Goal: Information Seeking & Learning: Learn about a topic

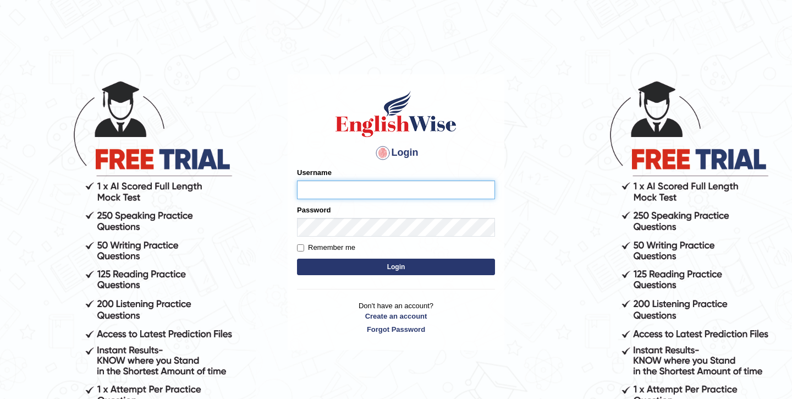
click at [391, 182] on input "Username" at bounding box center [396, 189] width 198 height 19
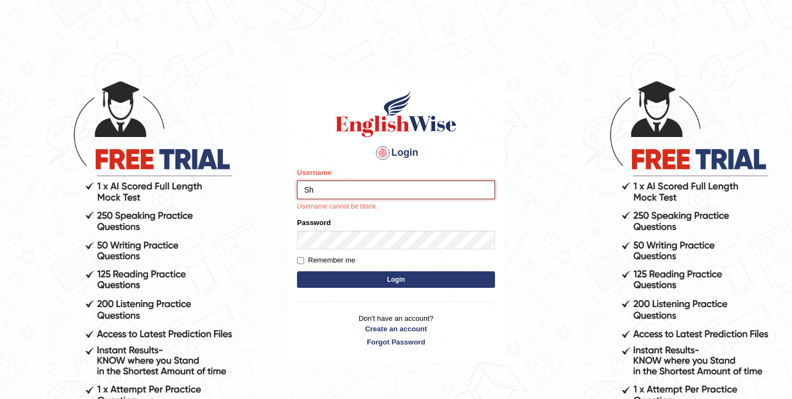
type input "shubham04"
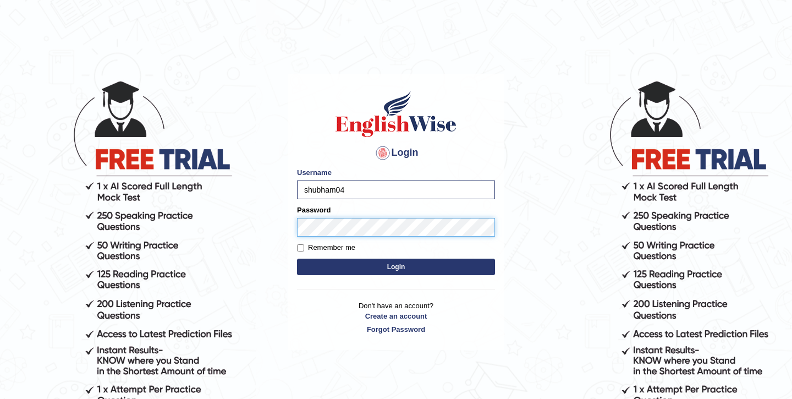
click at [297, 259] on button "Login" at bounding box center [396, 267] width 198 height 17
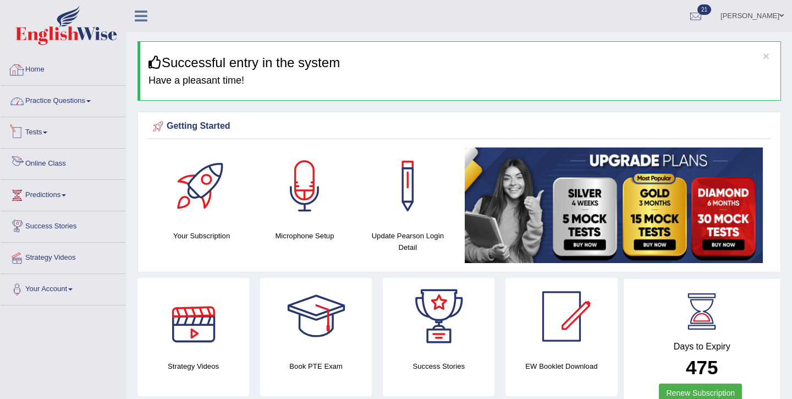
click at [40, 99] on link "Practice Questions" at bounding box center [63, 100] width 125 height 28
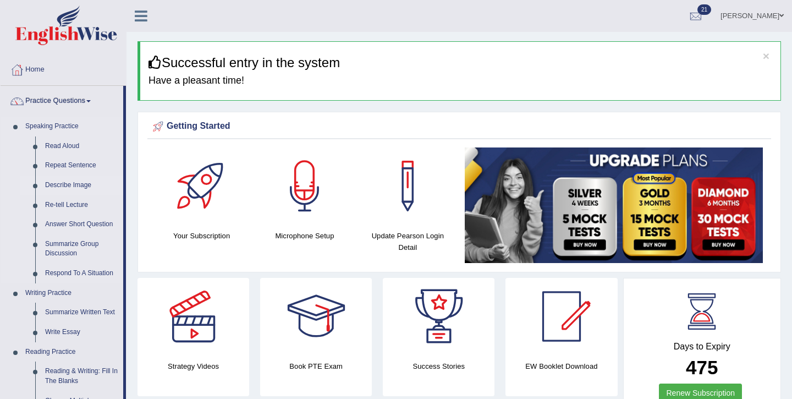
click at [65, 187] on link "Describe Image" at bounding box center [81, 186] width 83 height 20
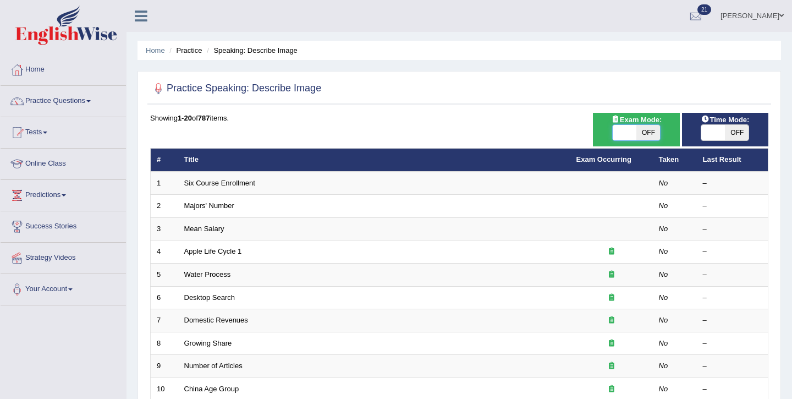
click at [629, 133] on span at bounding box center [625, 132] width 24 height 15
click at [655, 138] on span "OFF" at bounding box center [649, 132] width 24 height 15
checkbox input "true"
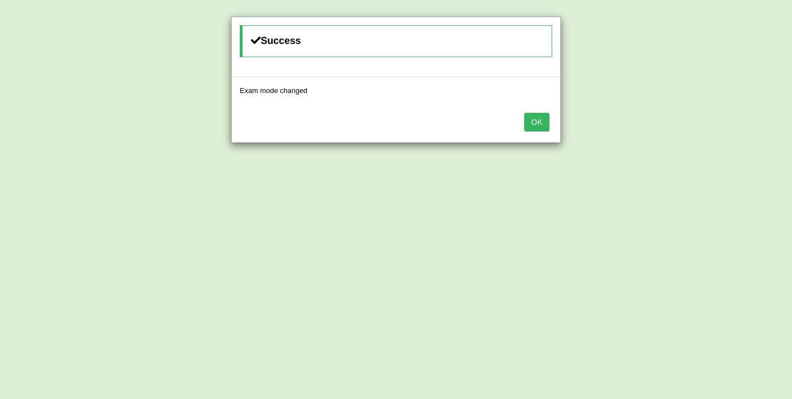
click at [536, 122] on button "OK" at bounding box center [536, 122] width 25 height 19
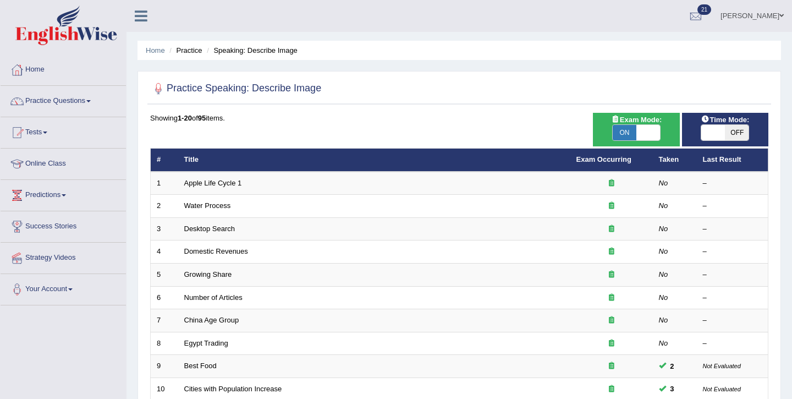
click at [736, 131] on span "OFF" at bounding box center [737, 132] width 24 height 15
checkbox input "true"
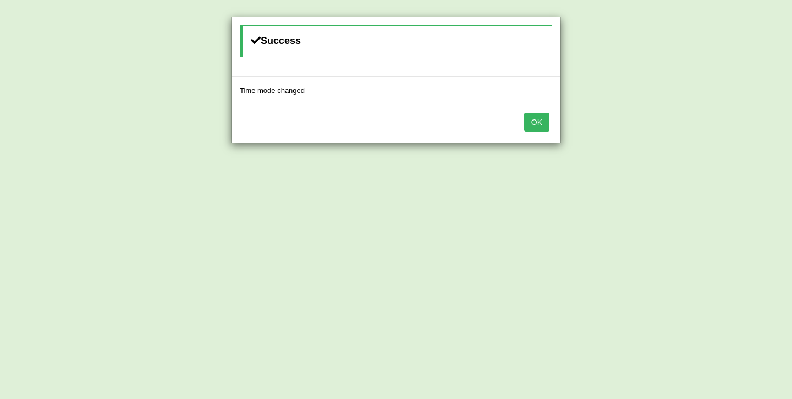
click at [540, 123] on button "OK" at bounding box center [536, 122] width 25 height 19
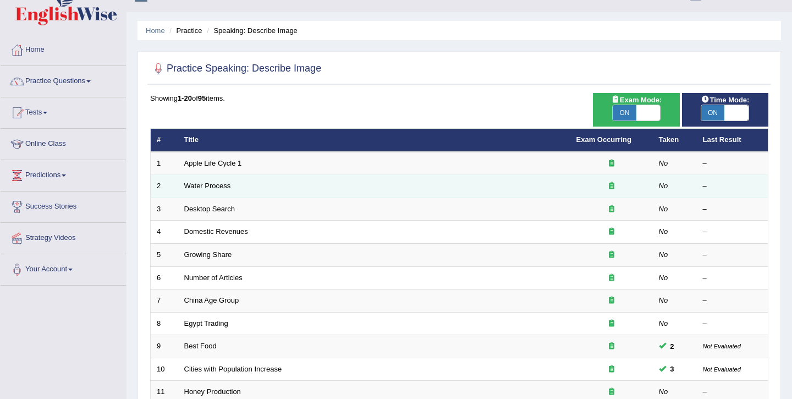
scroll to position [30, 0]
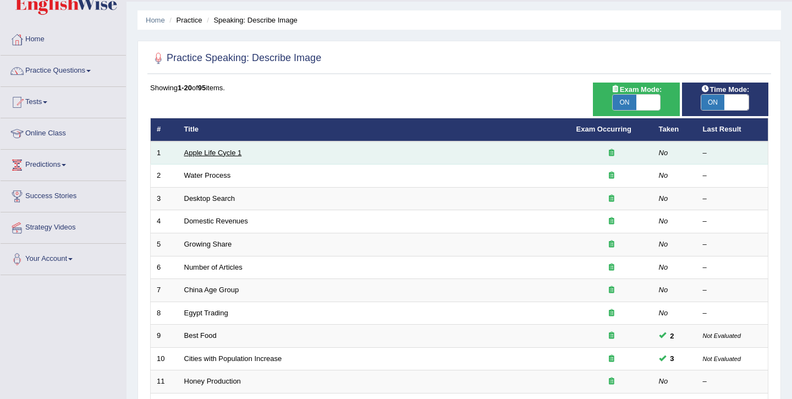
click at [218, 151] on link "Apple Life Cycle 1" at bounding box center [213, 153] width 58 height 8
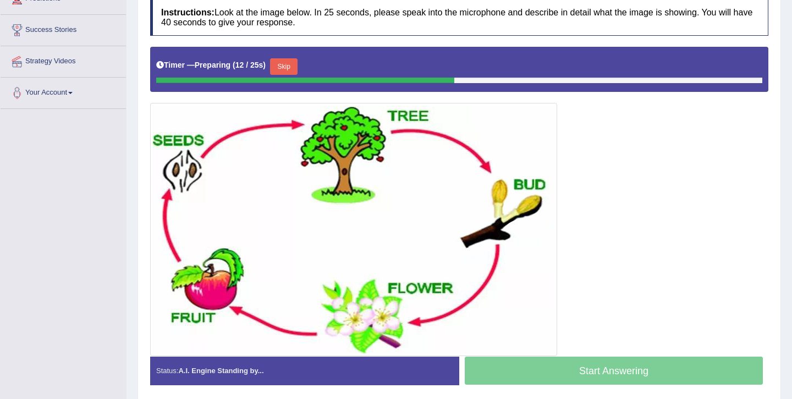
scroll to position [209, 0]
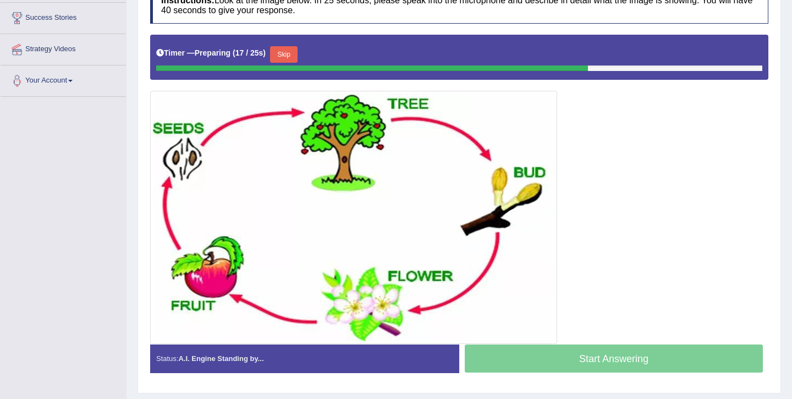
click at [288, 57] on button "Skip" at bounding box center [284, 54] width 28 height 17
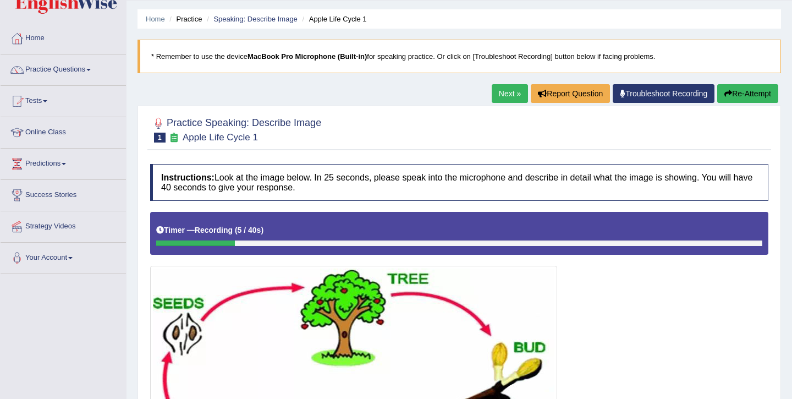
scroll to position [0, 0]
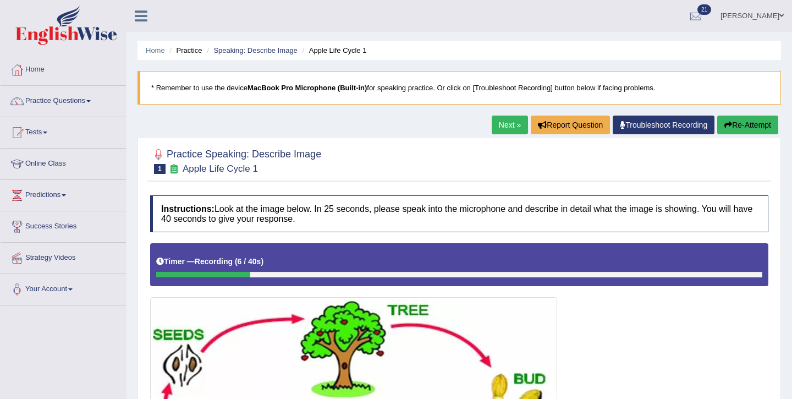
click at [755, 127] on button "Re-Attempt" at bounding box center [747, 125] width 61 height 19
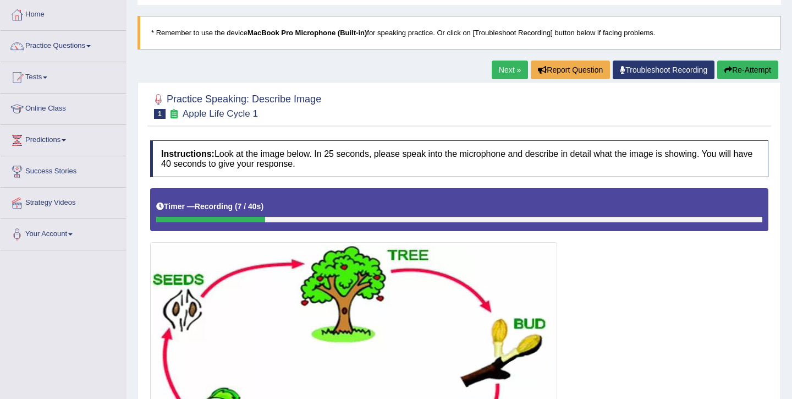
scroll to position [194, 0]
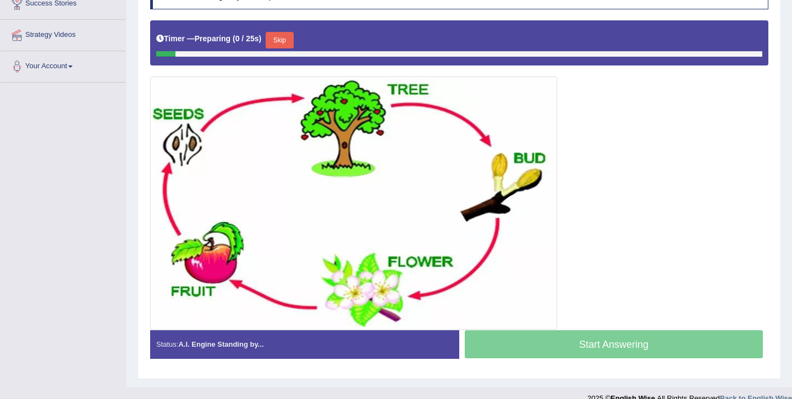
scroll to position [221, 0]
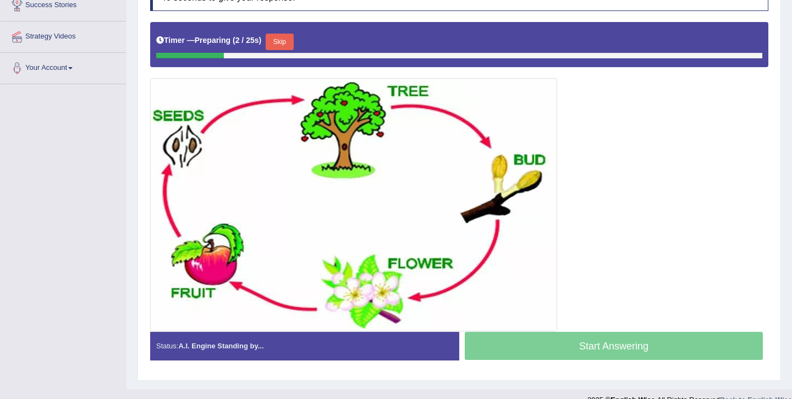
click at [286, 46] on button "Skip" at bounding box center [280, 42] width 28 height 17
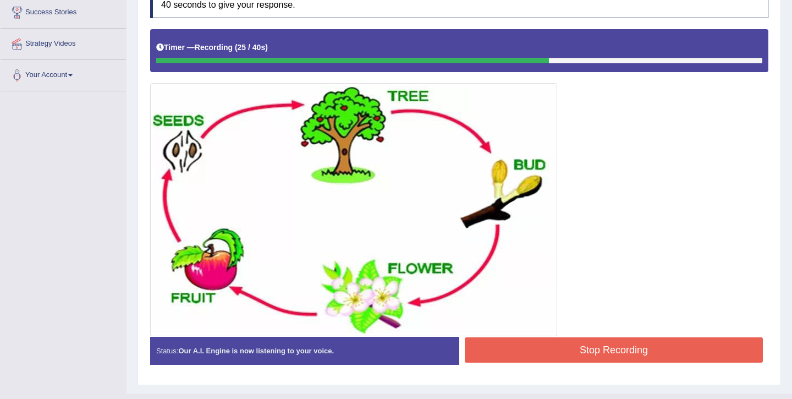
scroll to position [228, 0]
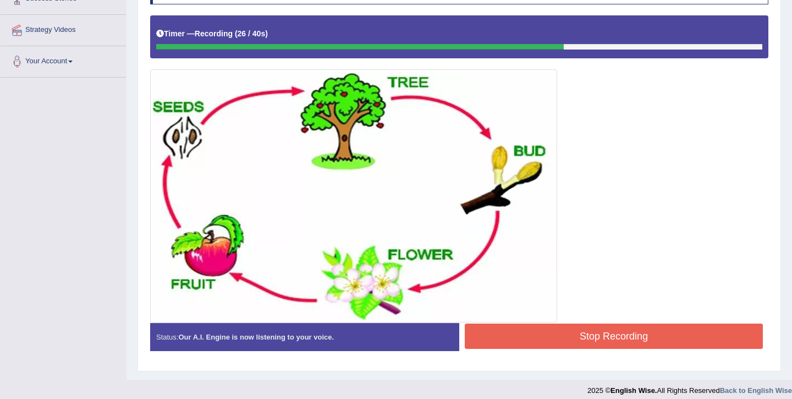
click at [574, 343] on button "Stop Recording" at bounding box center [614, 336] width 298 height 25
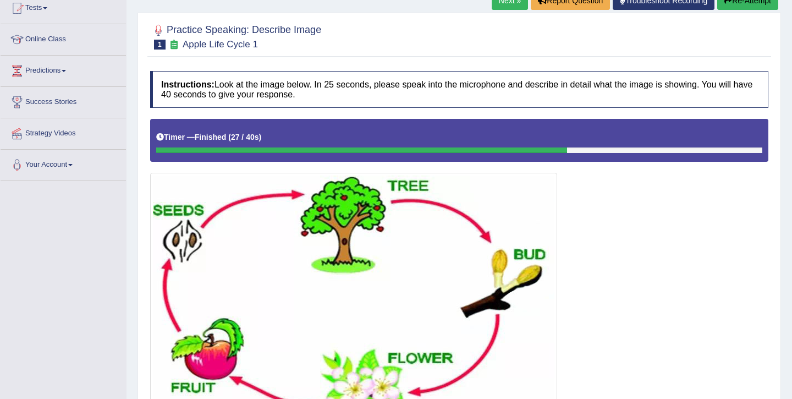
scroll to position [85, 0]
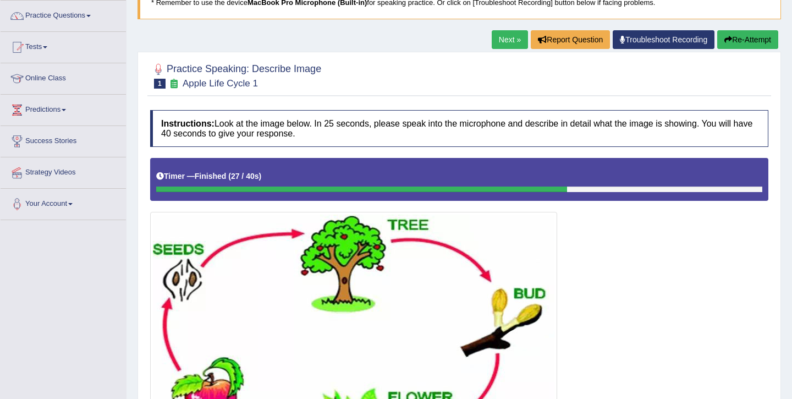
click at [766, 39] on button "Re-Attempt" at bounding box center [747, 39] width 61 height 19
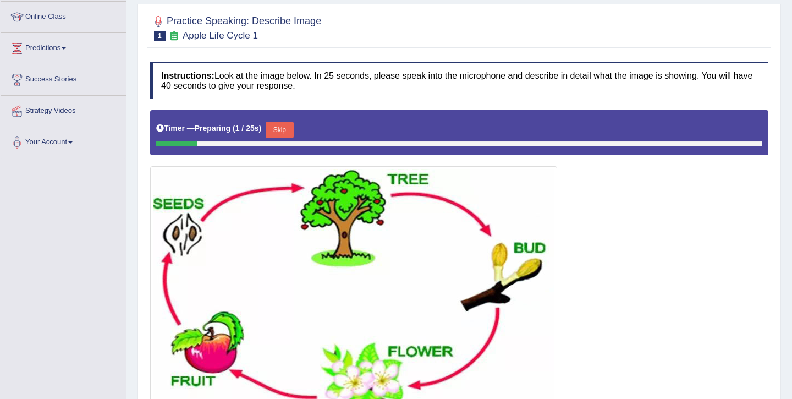
scroll to position [225, 0]
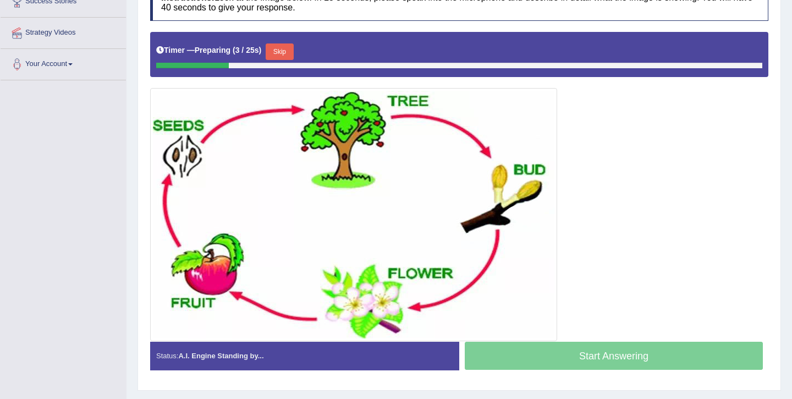
click at [289, 57] on button "Skip" at bounding box center [280, 51] width 28 height 17
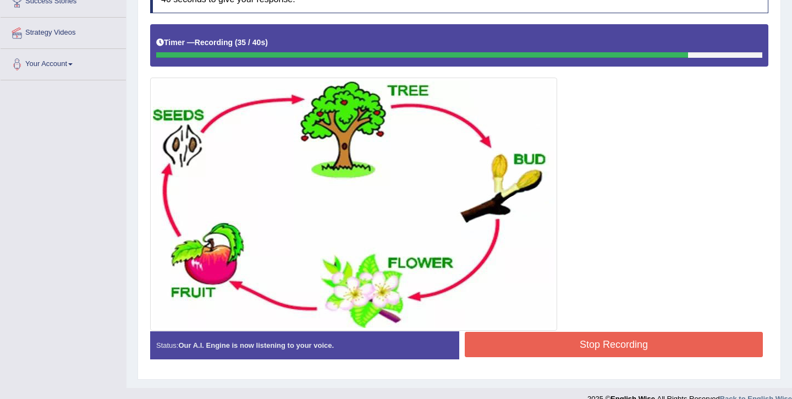
click at [505, 344] on button "Stop Recording" at bounding box center [614, 344] width 298 height 25
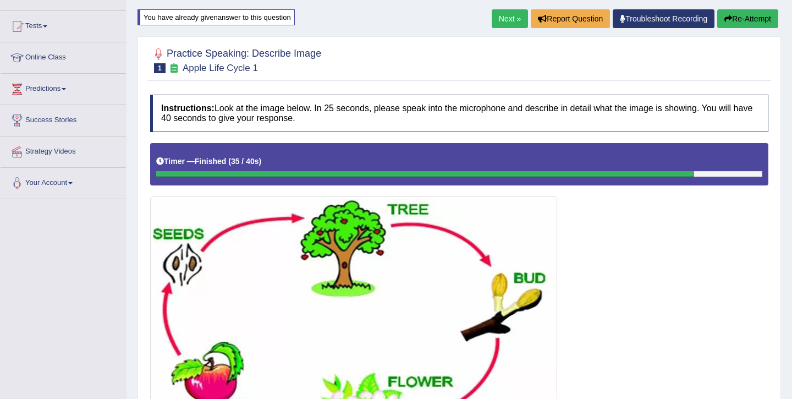
scroll to position [48, 0]
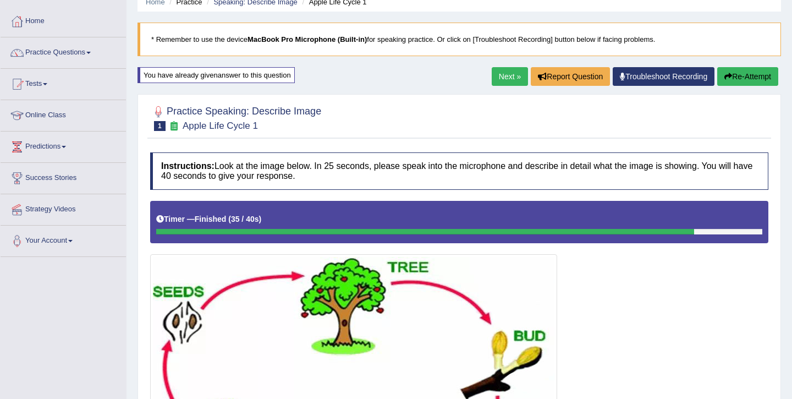
click at [739, 75] on button "Re-Attempt" at bounding box center [747, 76] width 61 height 19
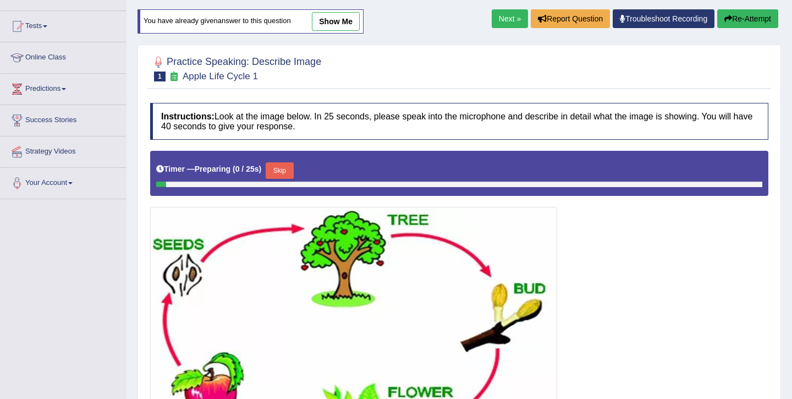
scroll to position [168, 0]
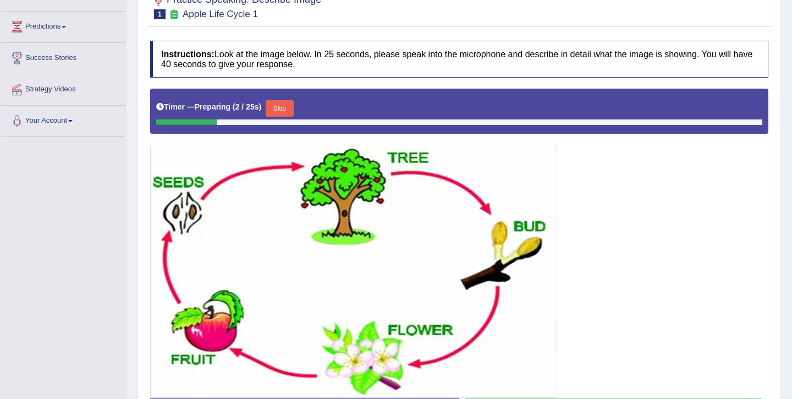
click at [284, 109] on button "Skip" at bounding box center [280, 108] width 28 height 17
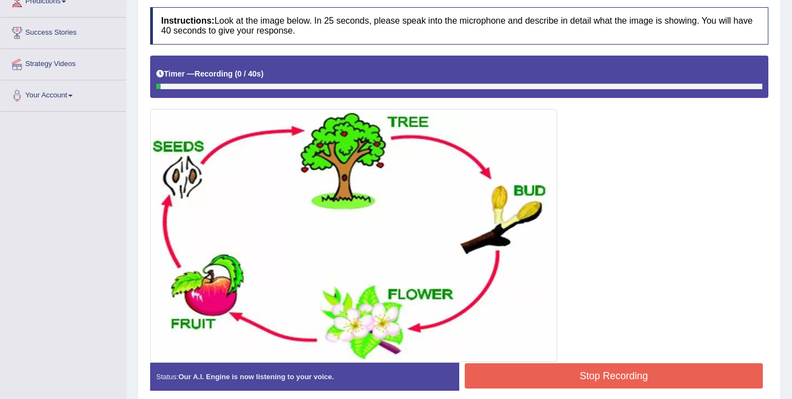
scroll to position [193, 0]
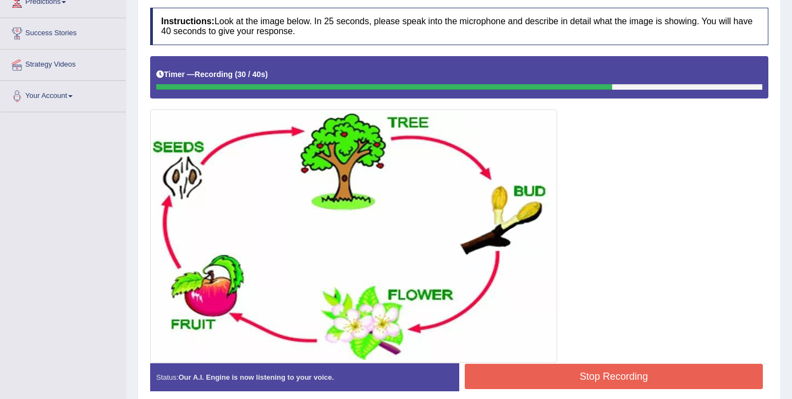
click at [523, 377] on button "Stop Recording" at bounding box center [614, 376] width 298 height 25
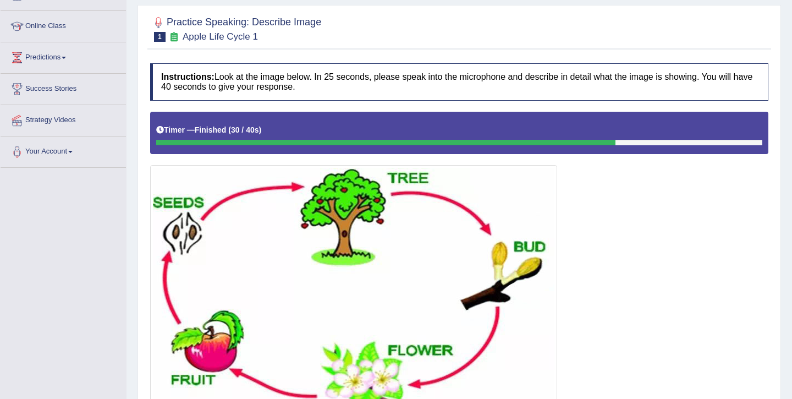
scroll to position [78, 0]
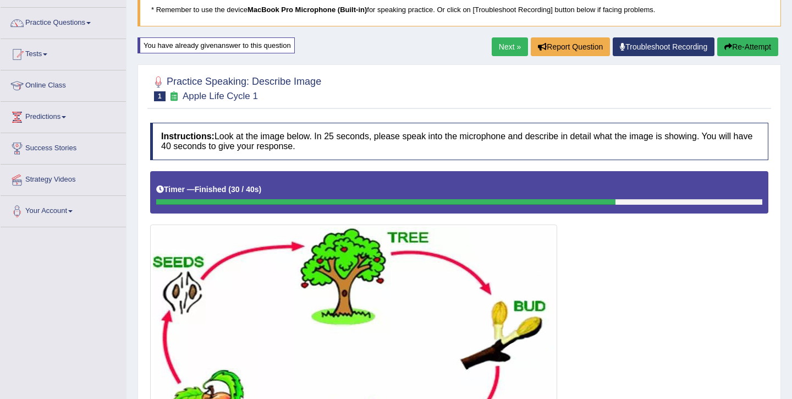
click at [493, 52] on link "Next »" at bounding box center [510, 46] width 36 height 19
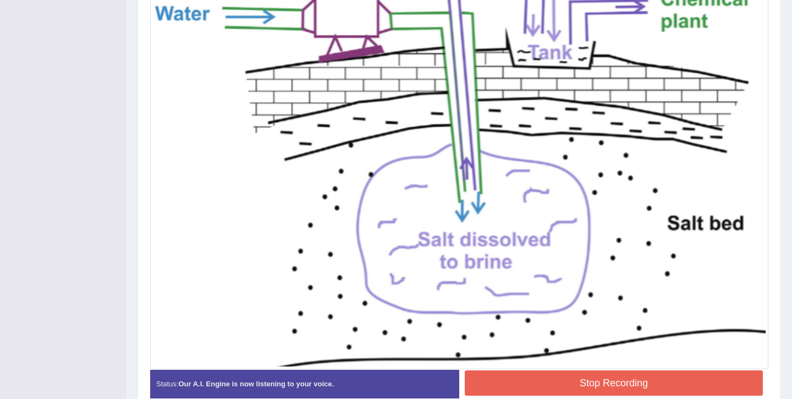
scroll to position [402, 0]
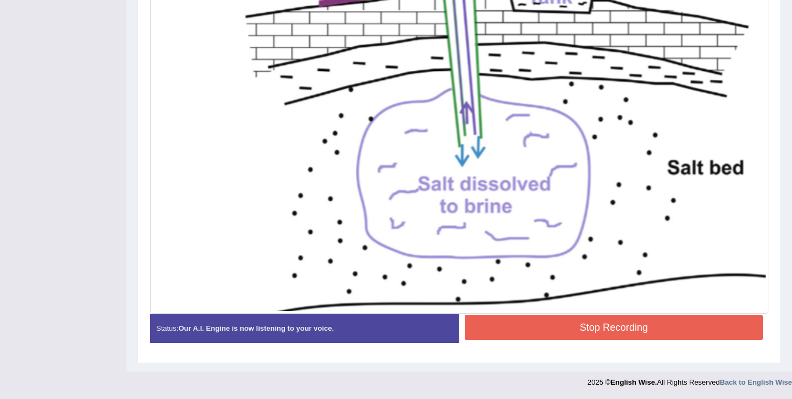
click at [584, 327] on button "Stop Recording" at bounding box center [614, 327] width 298 height 25
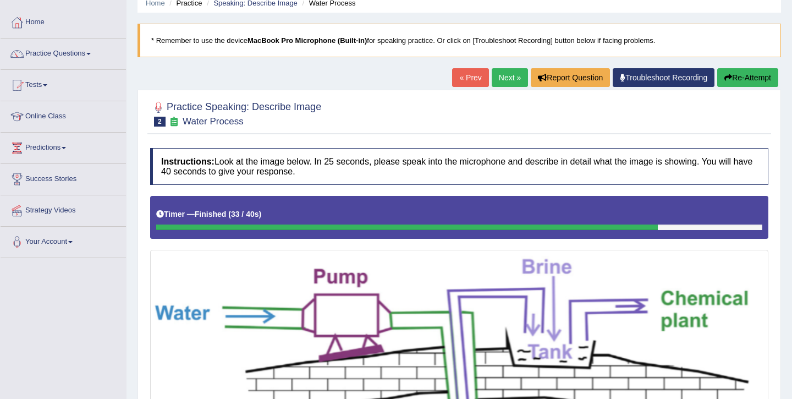
scroll to position [0, 0]
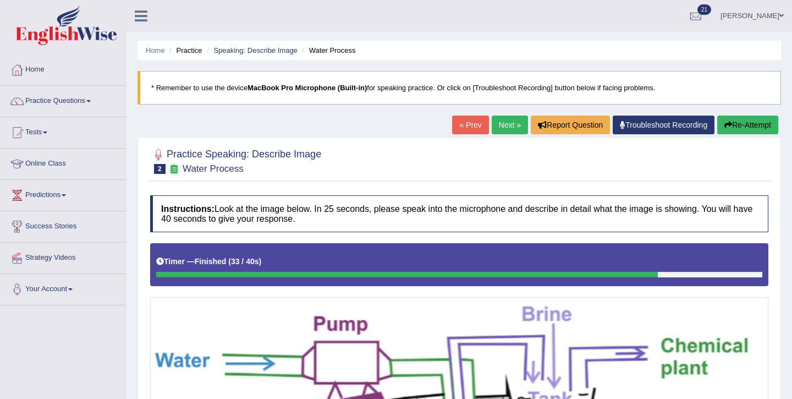
click at [505, 124] on link "Next »" at bounding box center [510, 125] width 36 height 19
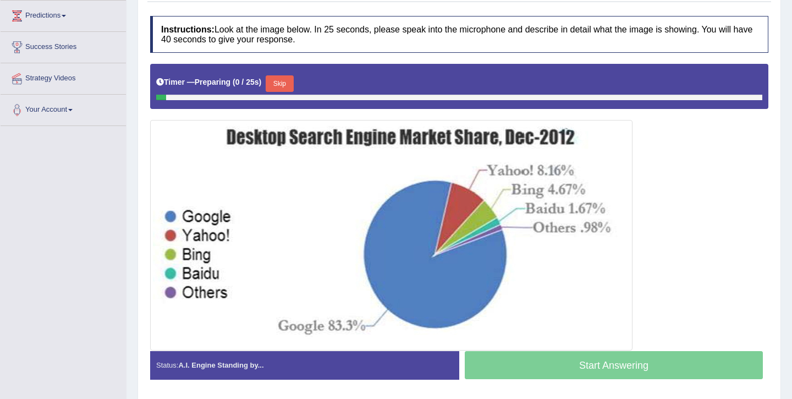
scroll to position [216, 0]
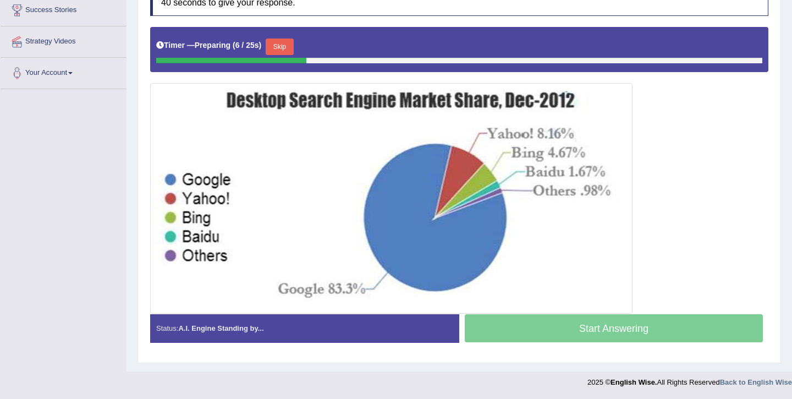
click at [290, 48] on button "Skip" at bounding box center [280, 47] width 28 height 17
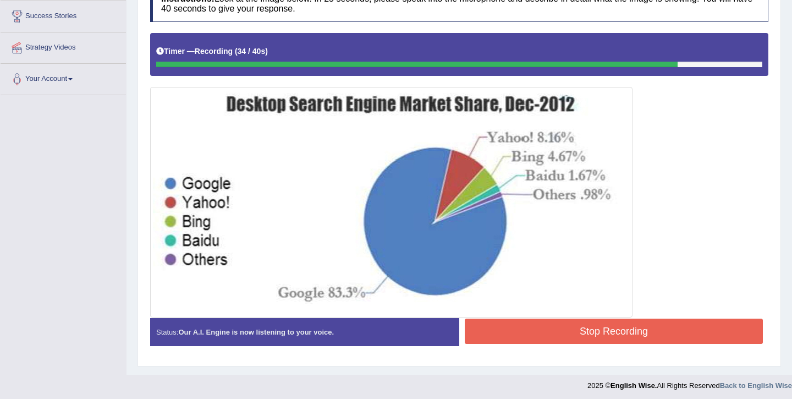
scroll to position [206, 0]
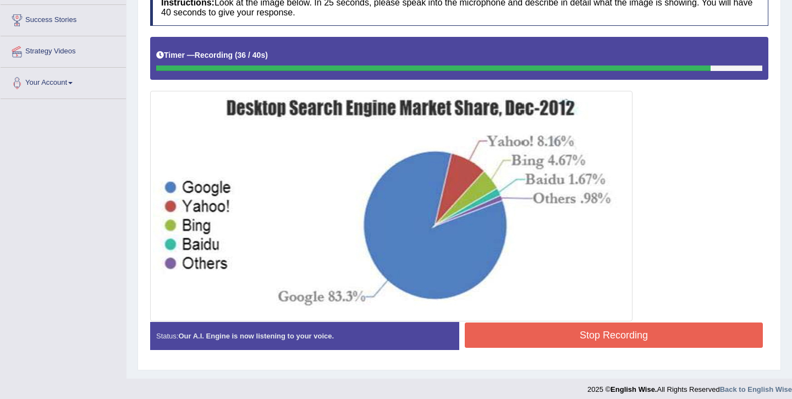
click at [508, 339] on button "Stop Recording" at bounding box center [614, 334] width 298 height 25
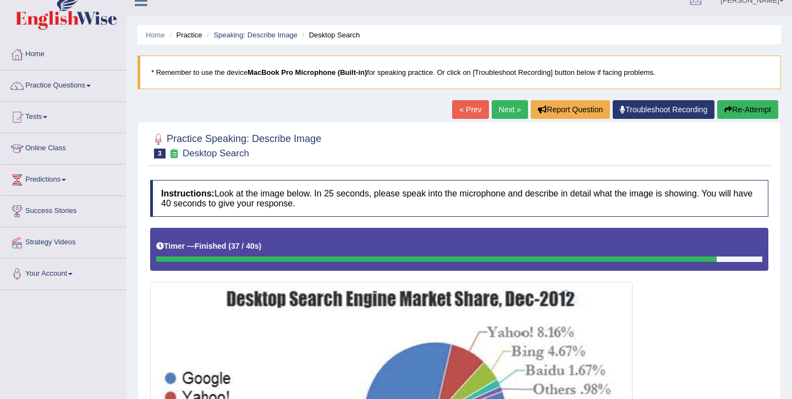
scroll to position [0, 0]
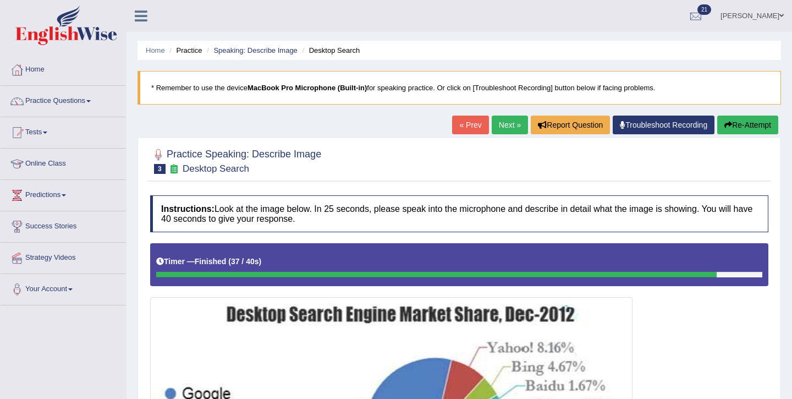
click at [754, 127] on button "Re-Attempt" at bounding box center [747, 125] width 61 height 19
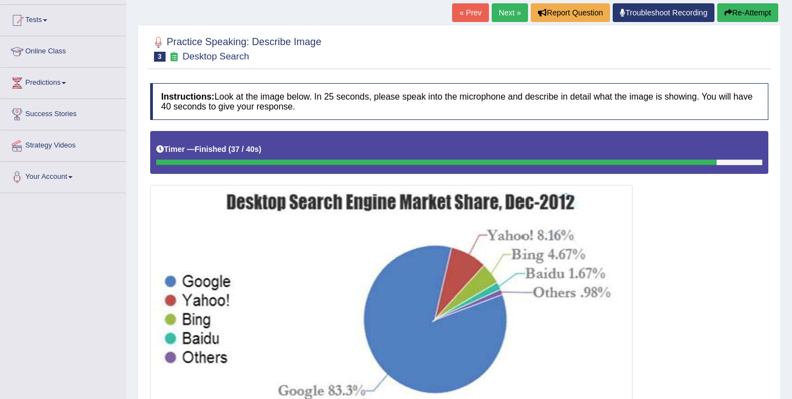
scroll to position [135, 0]
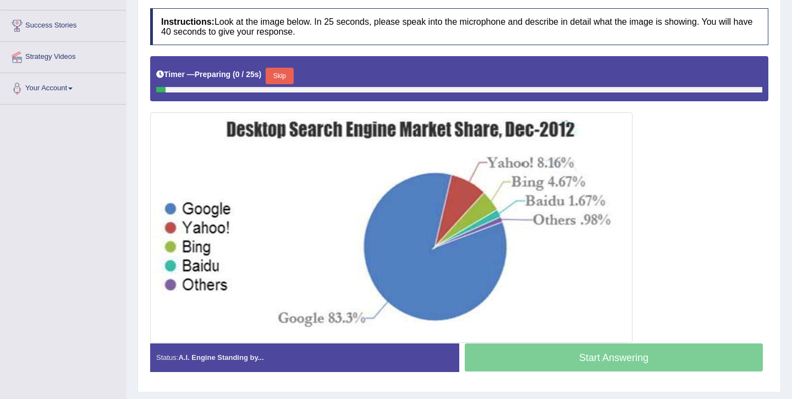
scroll to position [210, 0]
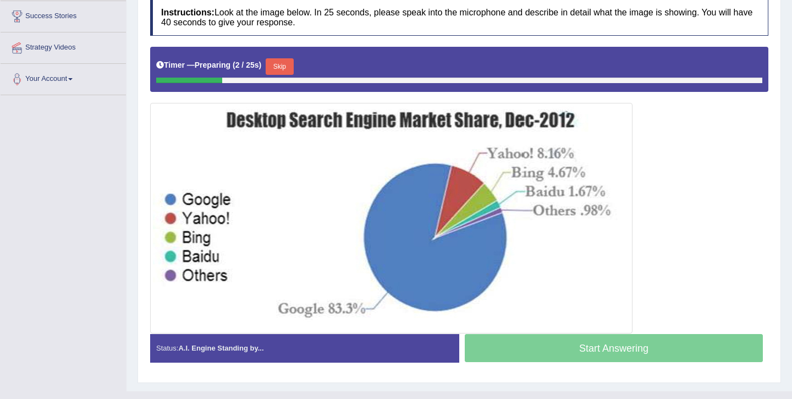
click at [285, 67] on button "Skip" at bounding box center [280, 66] width 28 height 17
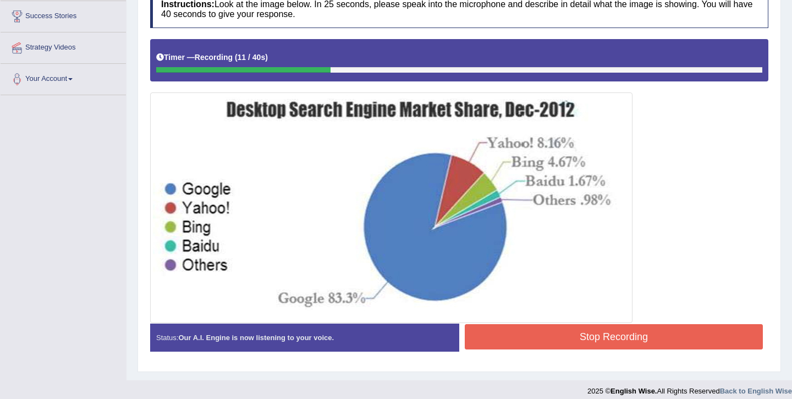
scroll to position [219, 0]
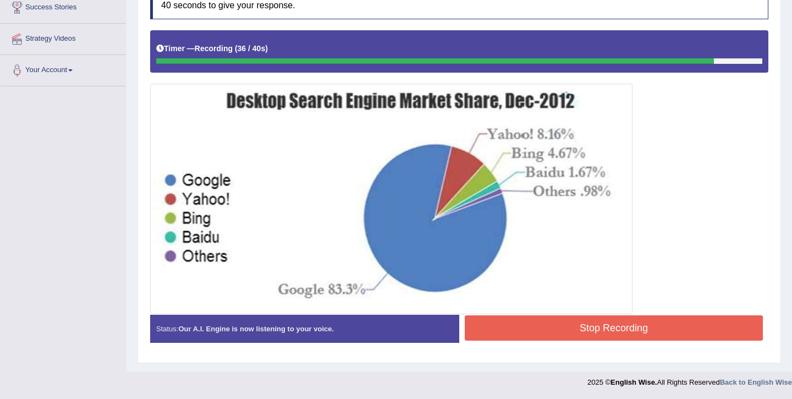
click at [543, 329] on button "Stop Recording" at bounding box center [614, 327] width 298 height 25
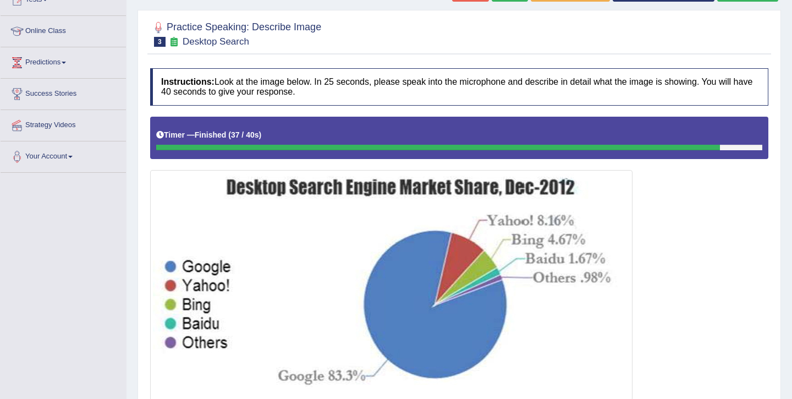
scroll to position [0, 0]
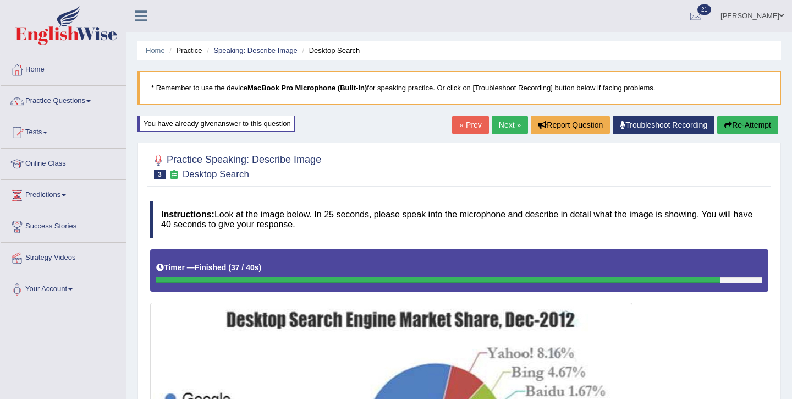
click at [515, 122] on link "Next »" at bounding box center [510, 125] width 36 height 19
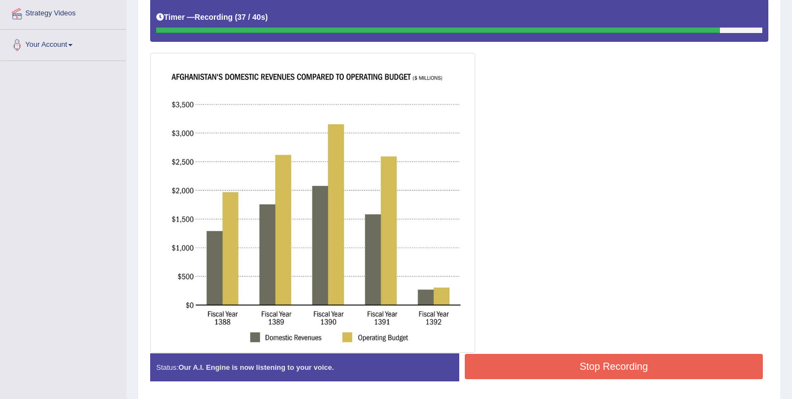
scroll to position [246, 0]
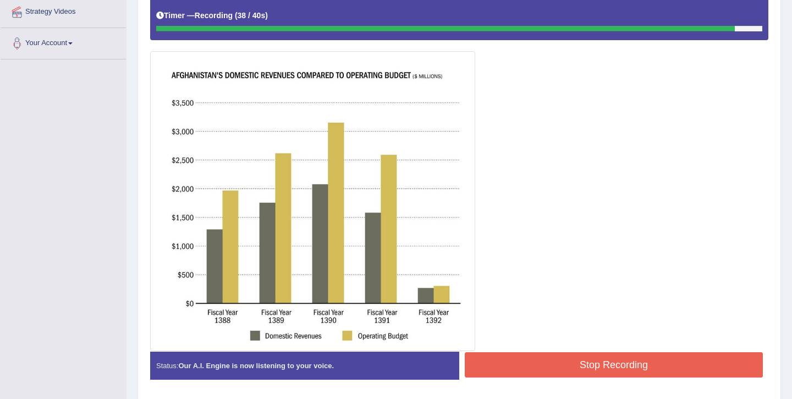
click at [528, 375] on button "Stop Recording" at bounding box center [614, 364] width 298 height 25
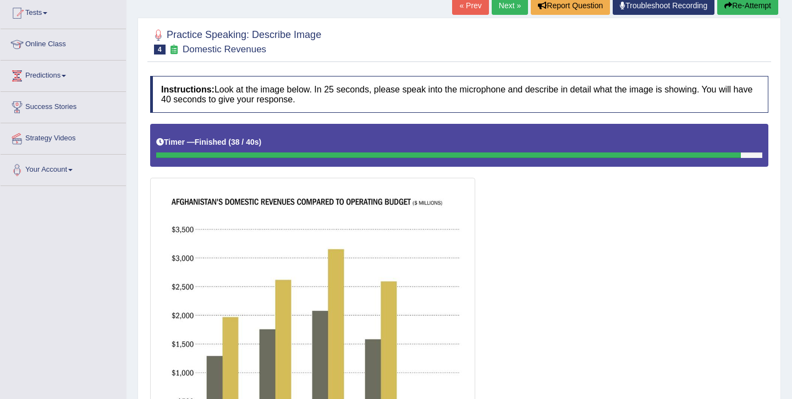
scroll to position [71, 0]
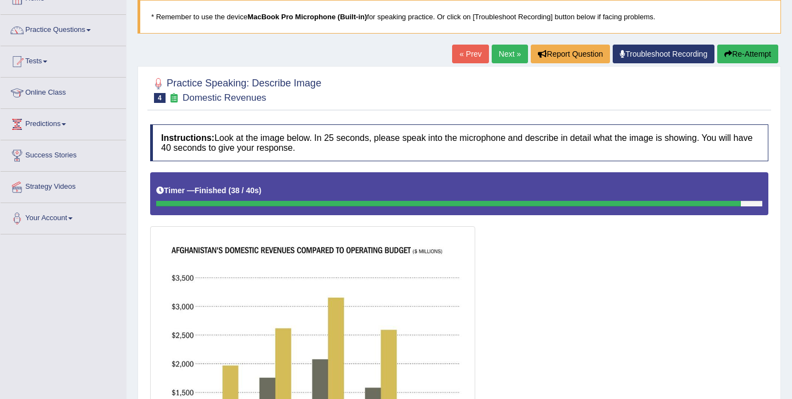
click at [745, 50] on button "Re-Attempt" at bounding box center [747, 54] width 61 height 19
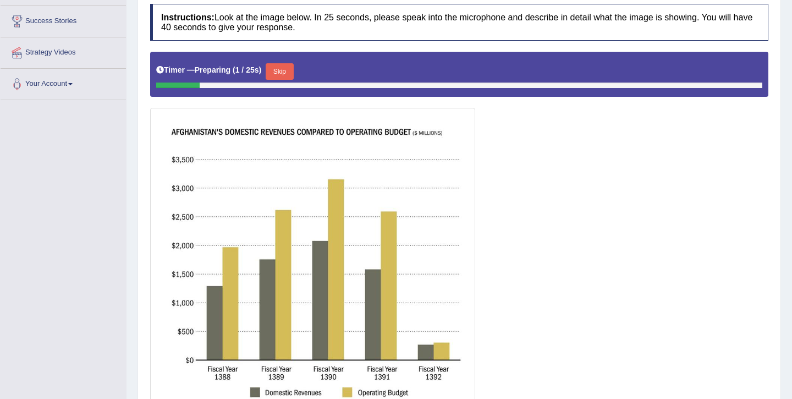
scroll to position [205, 0]
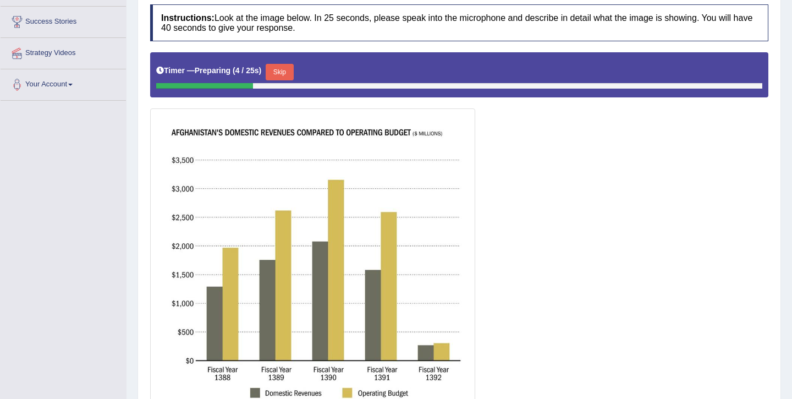
click at [289, 74] on button "Skip" at bounding box center [280, 72] width 28 height 17
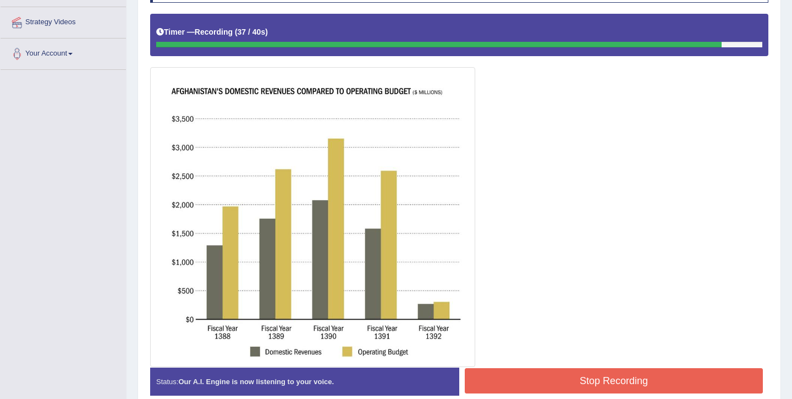
scroll to position [234, 0]
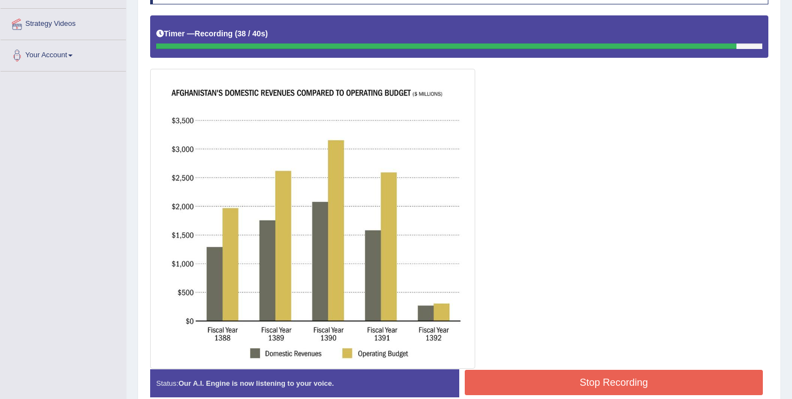
click at [600, 381] on button "Stop Recording" at bounding box center [614, 382] width 298 height 25
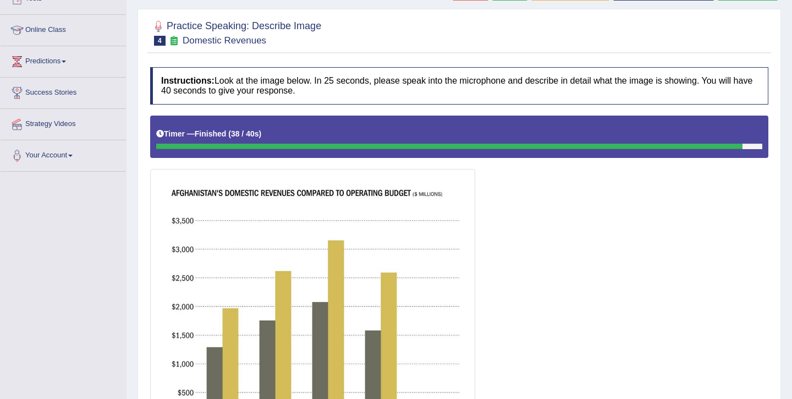
scroll to position [86, 0]
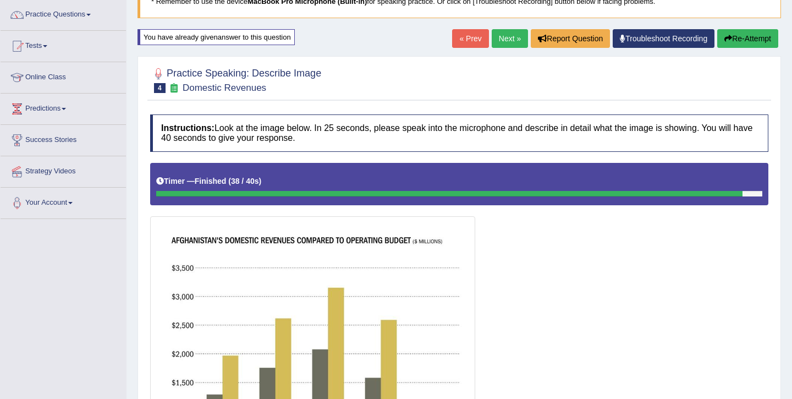
click at [745, 37] on button "Re-Attempt" at bounding box center [747, 38] width 61 height 19
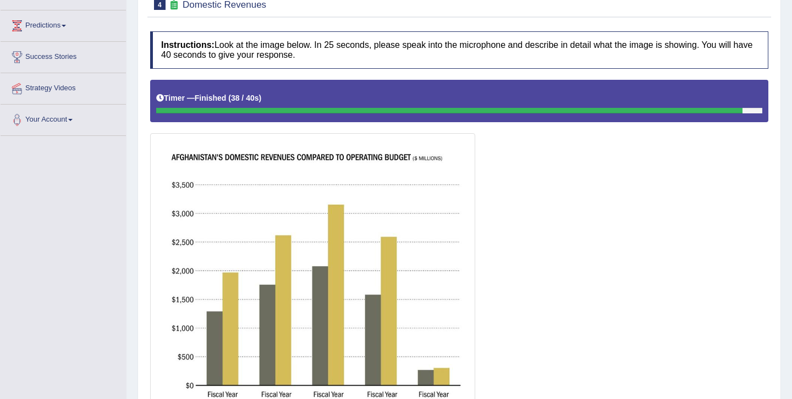
scroll to position [177, 0]
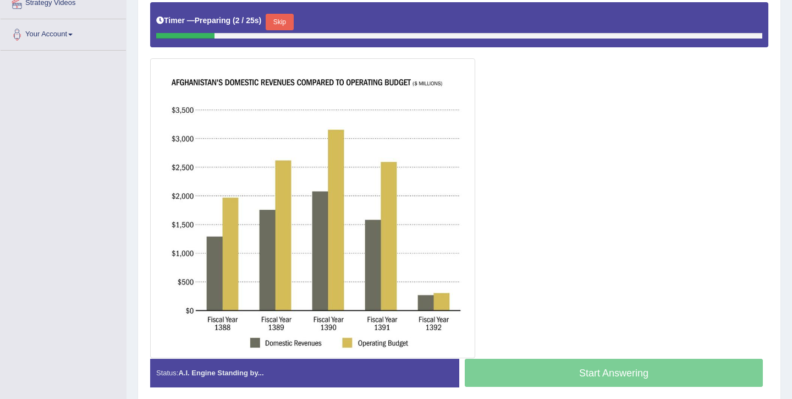
scroll to position [254, 0]
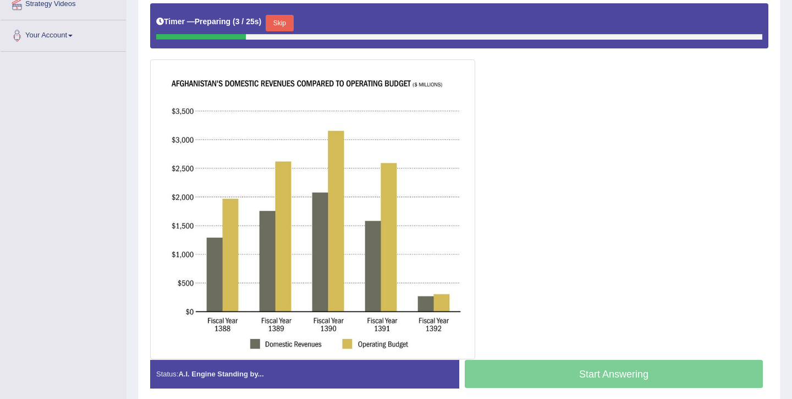
click at [290, 27] on button "Skip" at bounding box center [280, 23] width 28 height 17
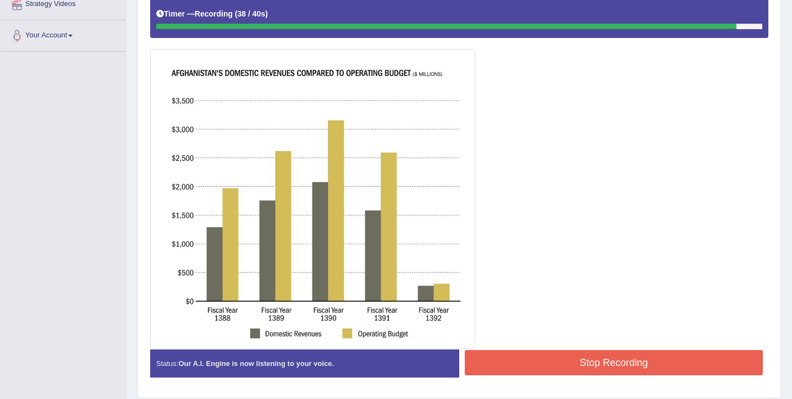
click at [560, 357] on button "Stop Recording" at bounding box center [614, 362] width 298 height 25
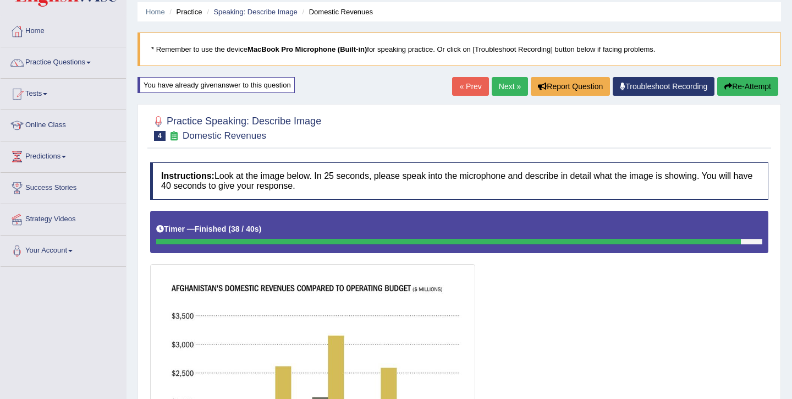
scroll to position [19, 0]
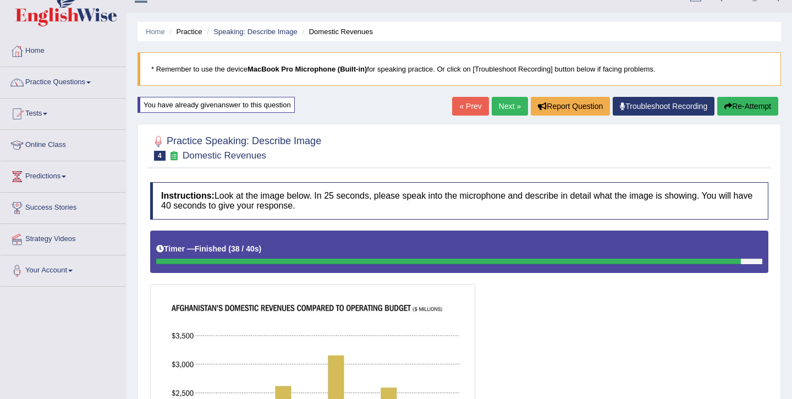
click at [506, 109] on link "Next »" at bounding box center [510, 106] width 36 height 19
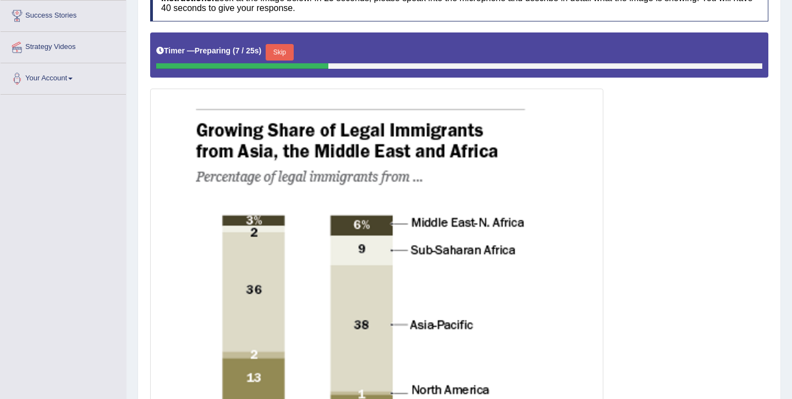
scroll to position [111, 0]
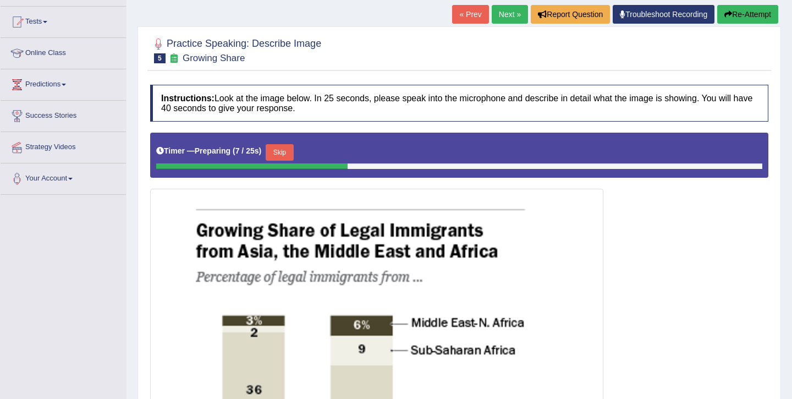
click at [287, 153] on button "Skip" at bounding box center [280, 152] width 28 height 17
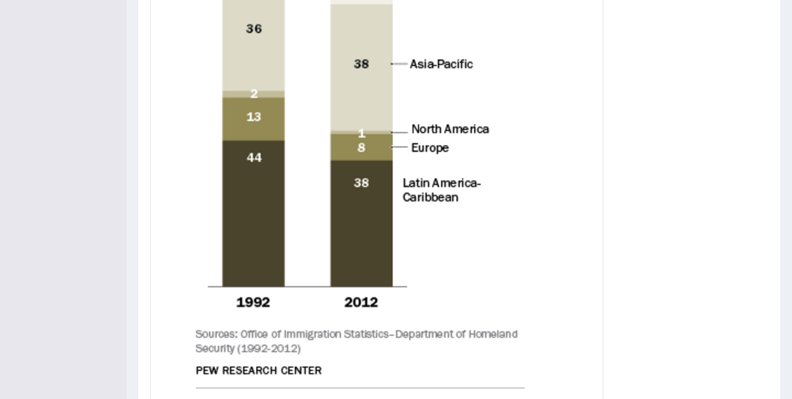
scroll to position [569, 0]
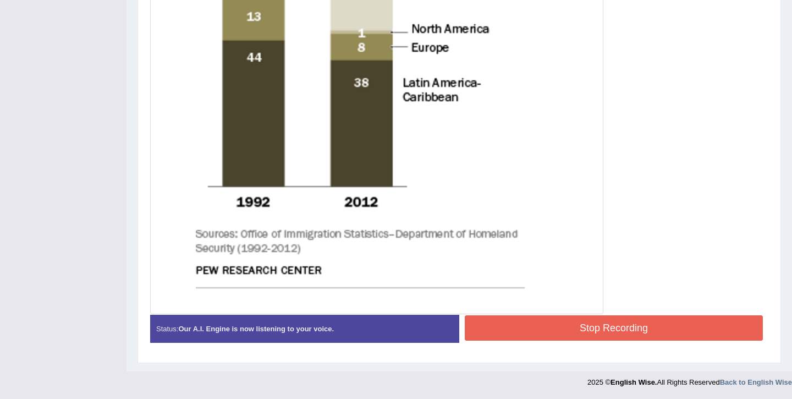
click at [562, 320] on button "Stop Recording" at bounding box center [614, 327] width 298 height 25
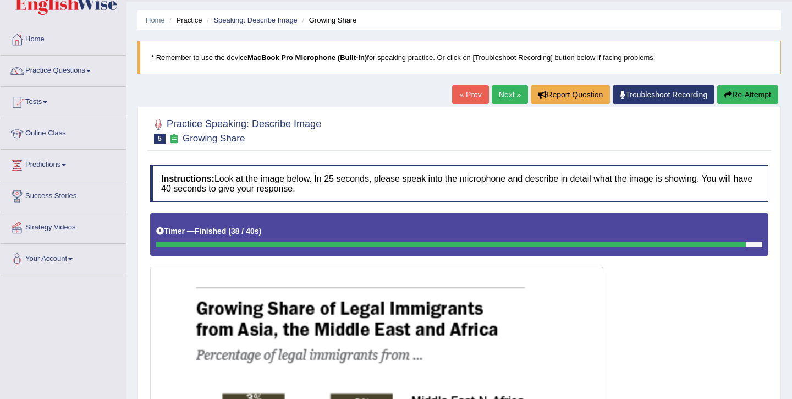
scroll to position [0, 0]
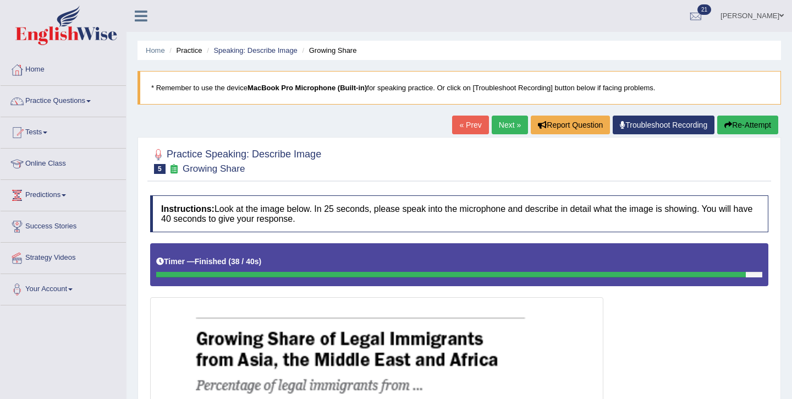
click at [501, 130] on link "Next »" at bounding box center [510, 125] width 36 height 19
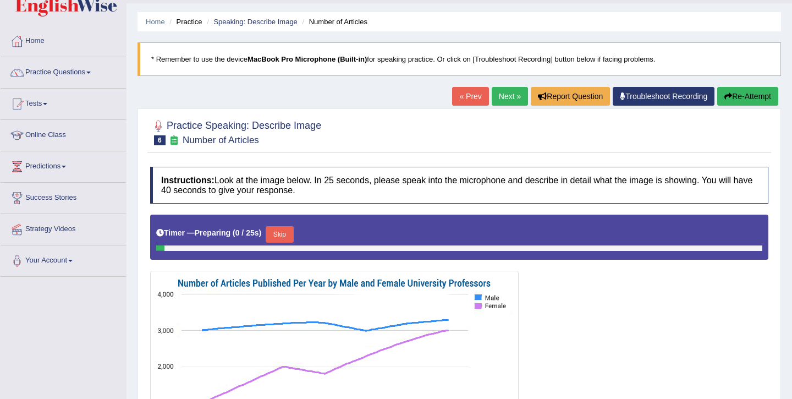
scroll to position [194, 0]
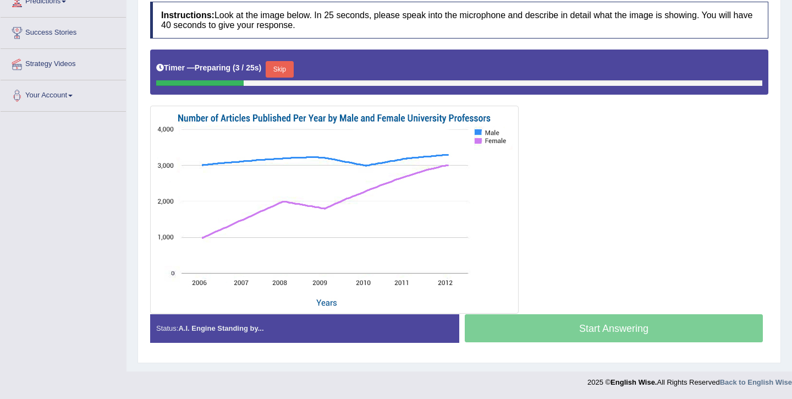
click at [291, 72] on button "Skip" at bounding box center [280, 69] width 28 height 17
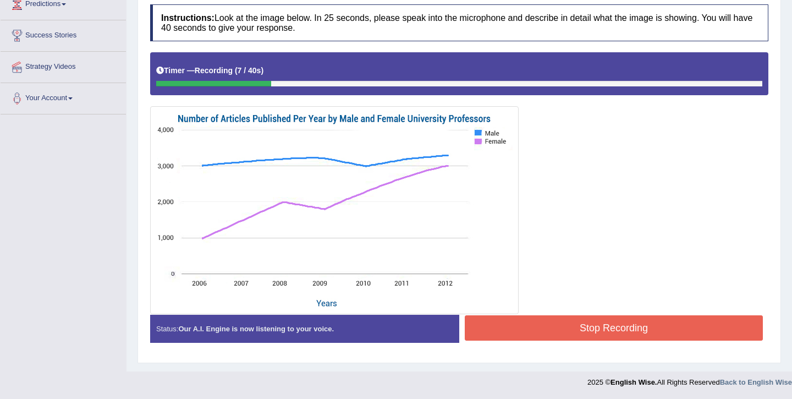
scroll to position [191, 0]
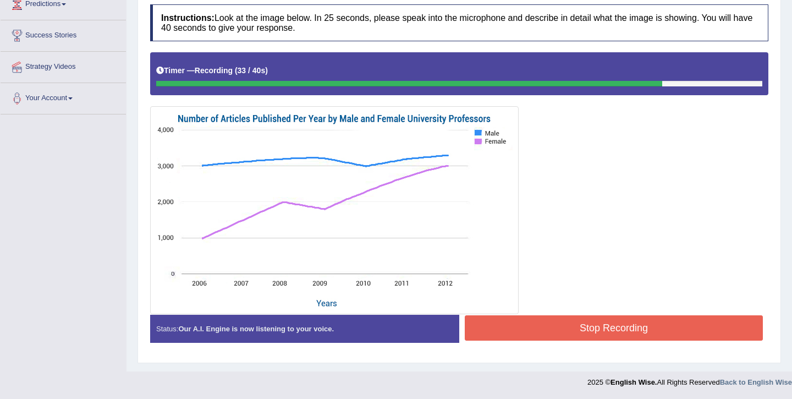
click at [581, 323] on button "Stop Recording" at bounding box center [614, 327] width 298 height 25
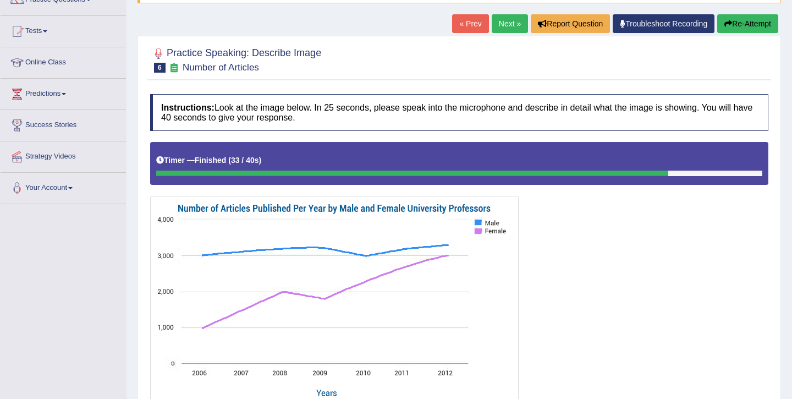
scroll to position [46, 0]
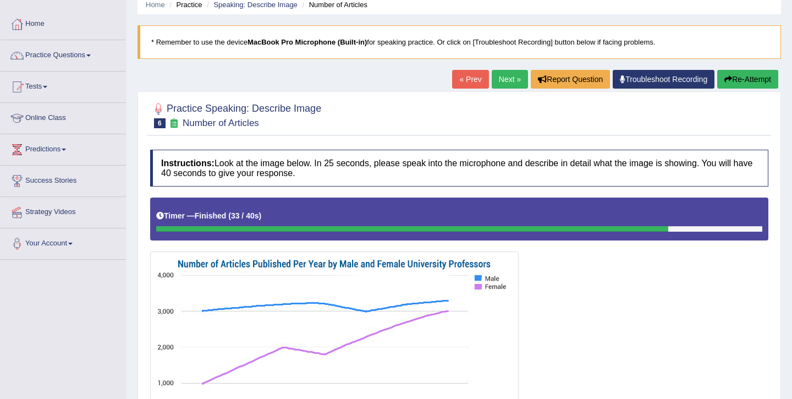
click at [509, 78] on link "Next »" at bounding box center [510, 79] width 36 height 19
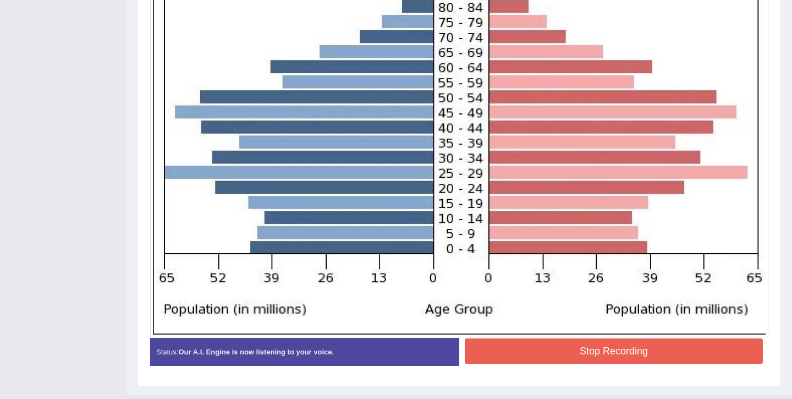
scroll to position [418, 0]
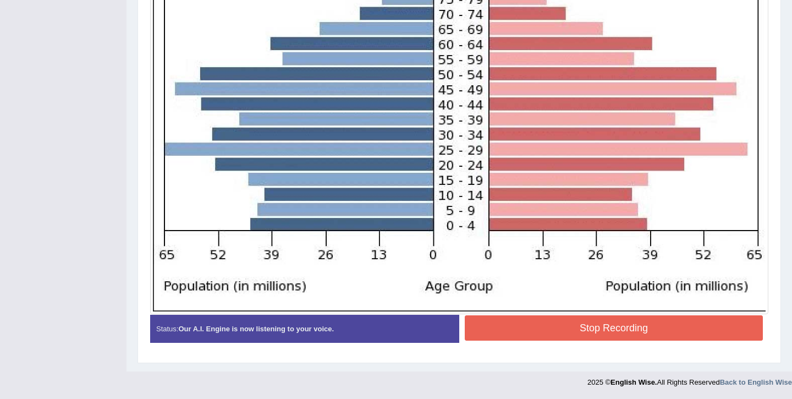
click at [551, 319] on button "Stop Recording" at bounding box center [614, 327] width 298 height 25
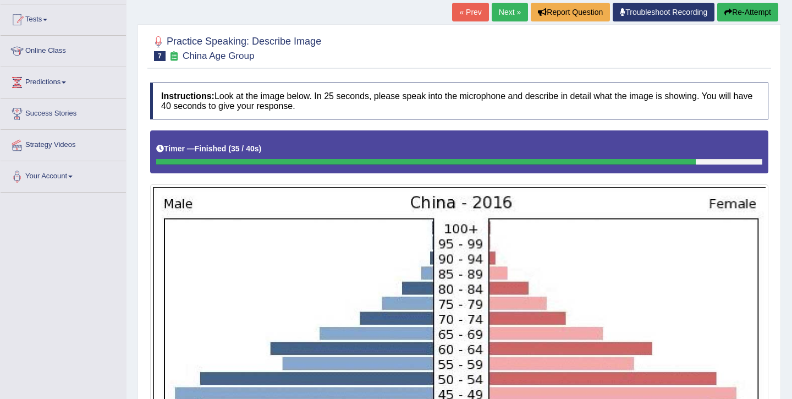
scroll to position [18, 0]
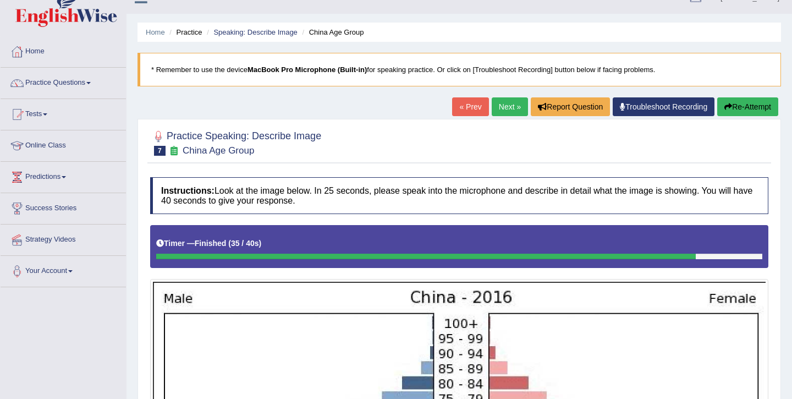
click at [510, 101] on link "Next »" at bounding box center [510, 106] width 36 height 19
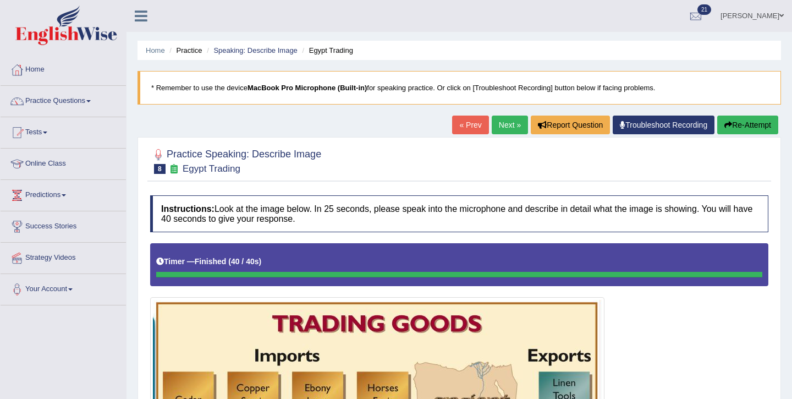
click at [493, 130] on link "Next »" at bounding box center [510, 125] width 36 height 19
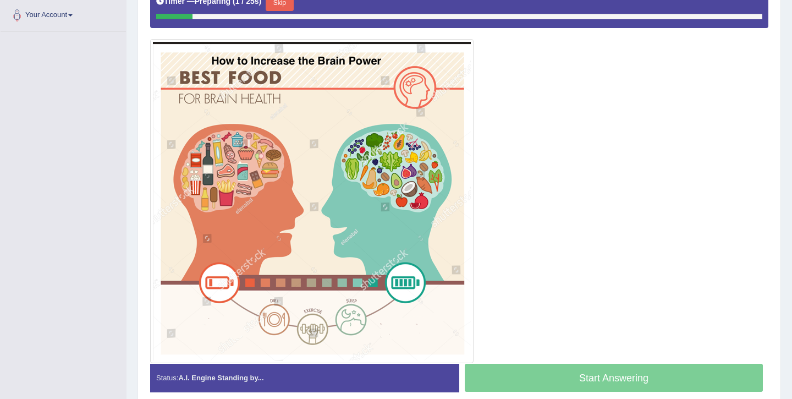
scroll to position [235, 0]
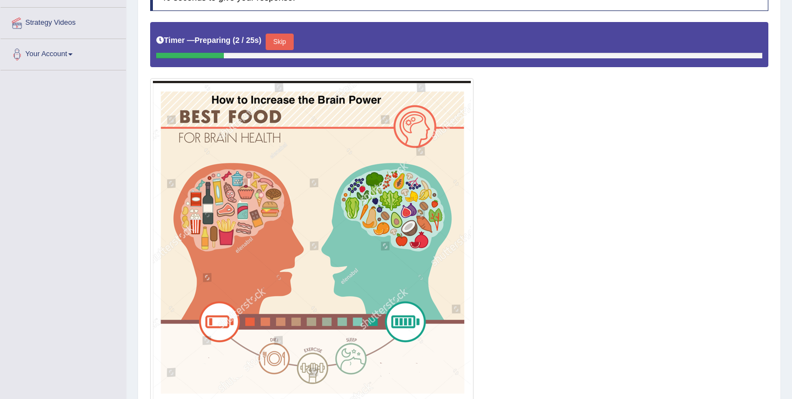
click at [283, 41] on button "Skip" at bounding box center [280, 42] width 28 height 17
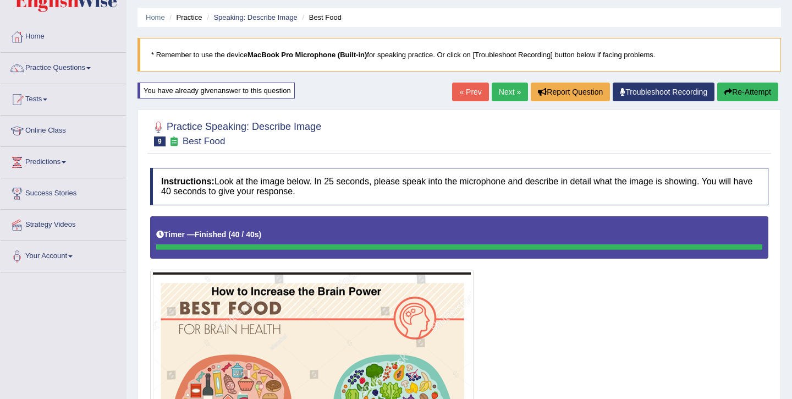
scroll to position [0, 0]
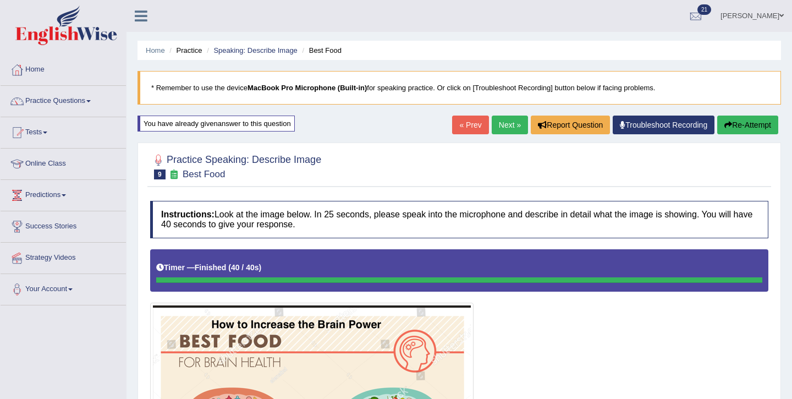
click at [514, 132] on link "Next »" at bounding box center [510, 125] width 36 height 19
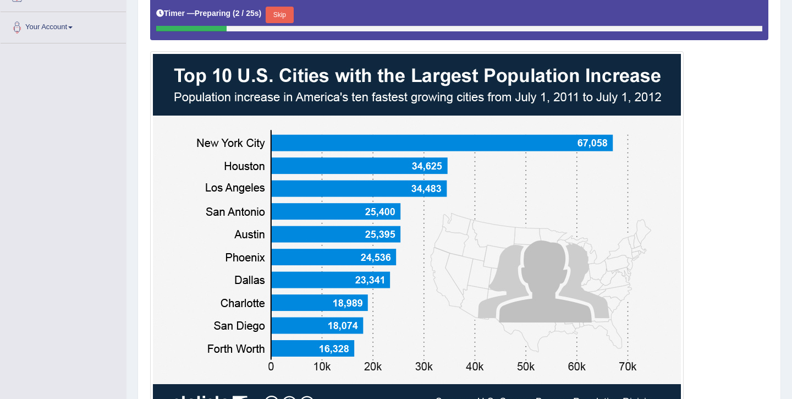
scroll to position [260, 0]
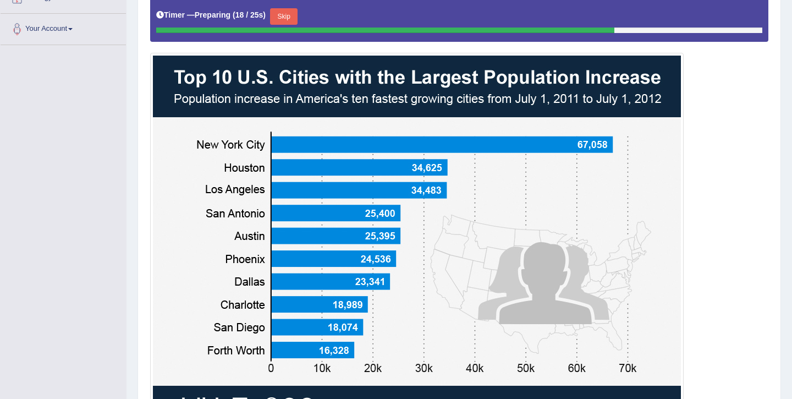
click at [292, 14] on button "Skip" at bounding box center [284, 16] width 28 height 17
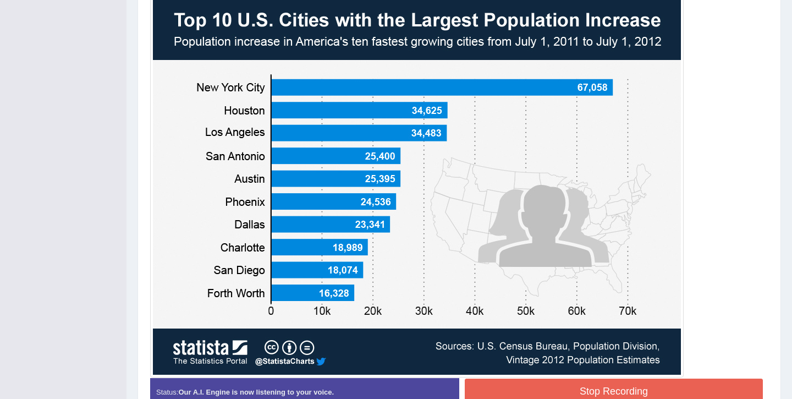
scroll to position [370, 0]
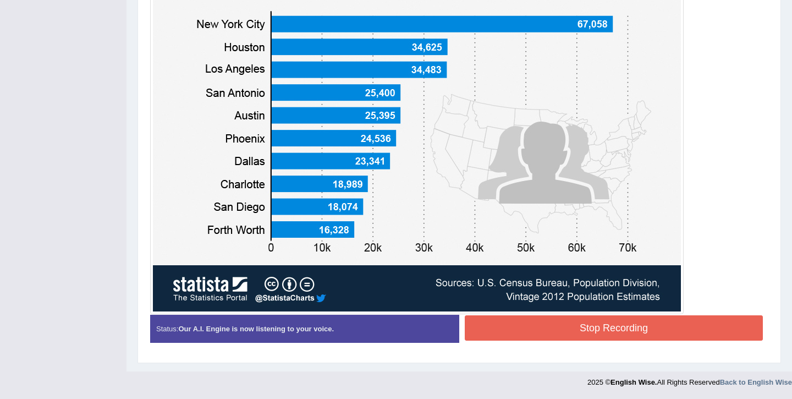
click at [492, 325] on button "Stop Recording" at bounding box center [614, 327] width 298 height 25
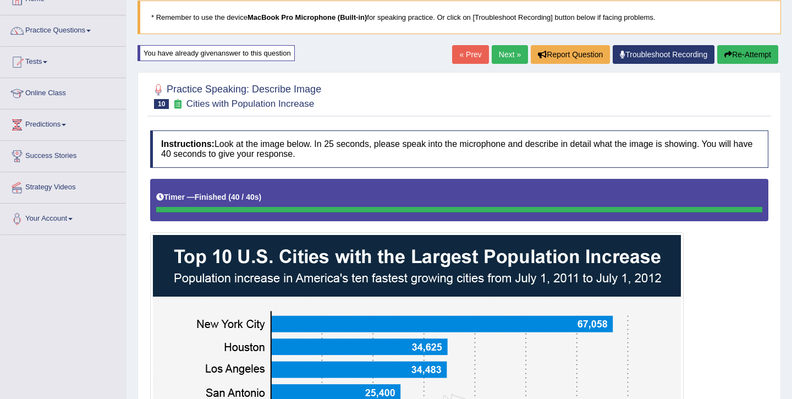
scroll to position [0, 0]
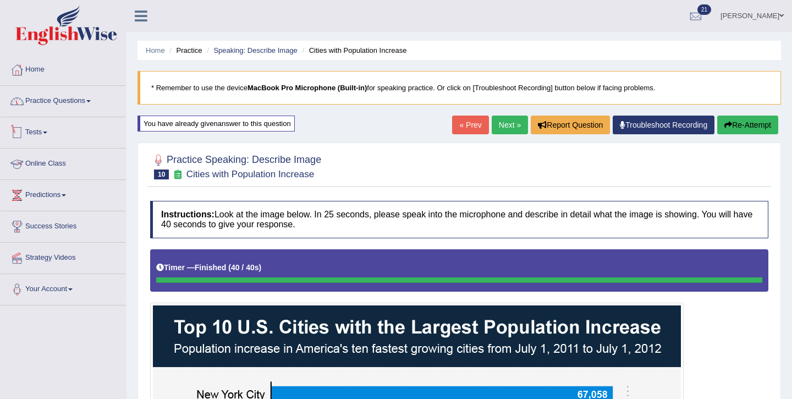
click at [65, 100] on link "Practice Questions" at bounding box center [63, 100] width 125 height 28
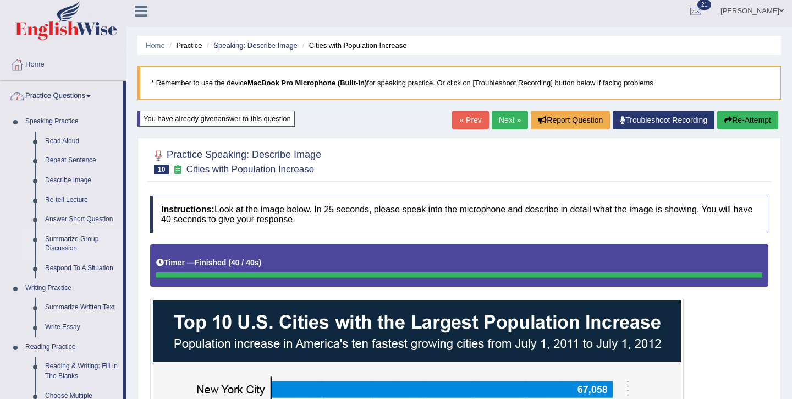
scroll to position [7, 0]
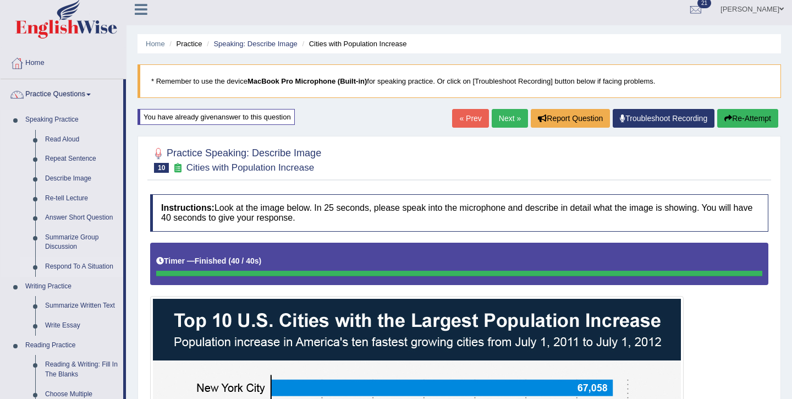
click at [58, 263] on link "Respond To A Situation" at bounding box center [81, 267] width 83 height 20
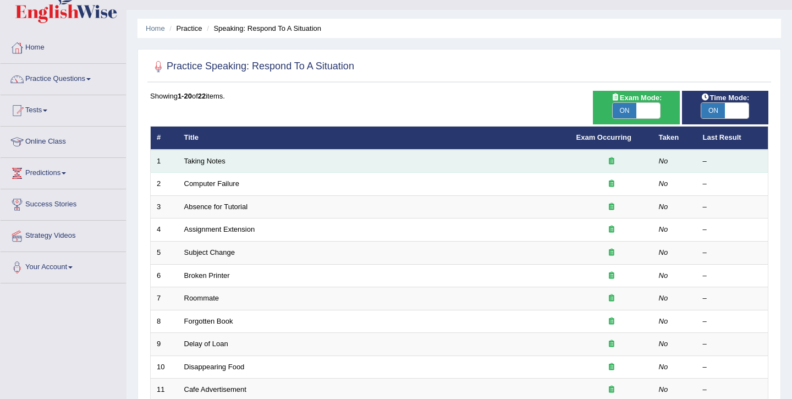
click at [205, 169] on td "Taking Notes" at bounding box center [374, 161] width 392 height 23
click at [207, 164] on link "Taking Notes" at bounding box center [204, 161] width 41 height 8
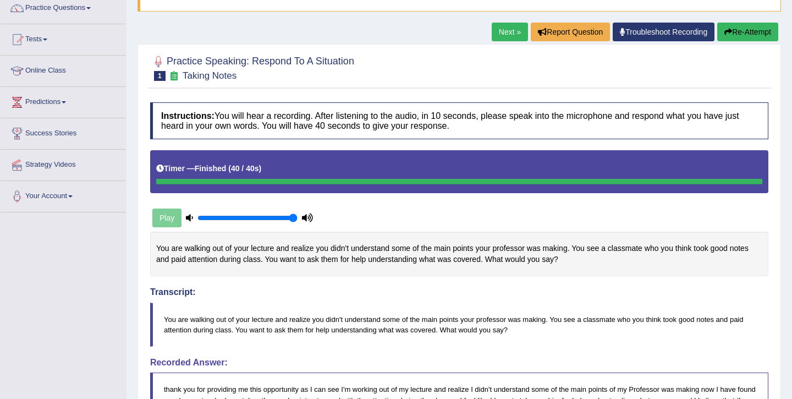
scroll to position [70, 0]
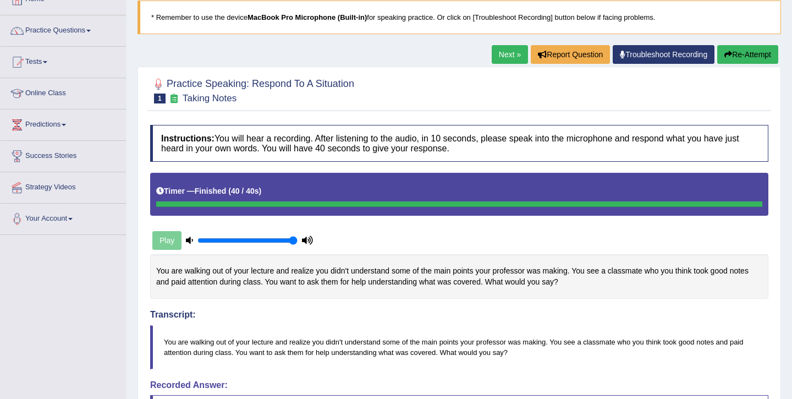
click at [507, 50] on link "Next »" at bounding box center [510, 54] width 36 height 19
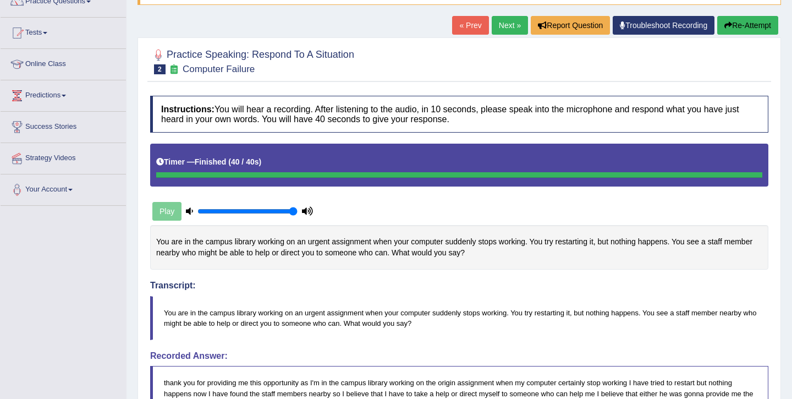
scroll to position [76, 0]
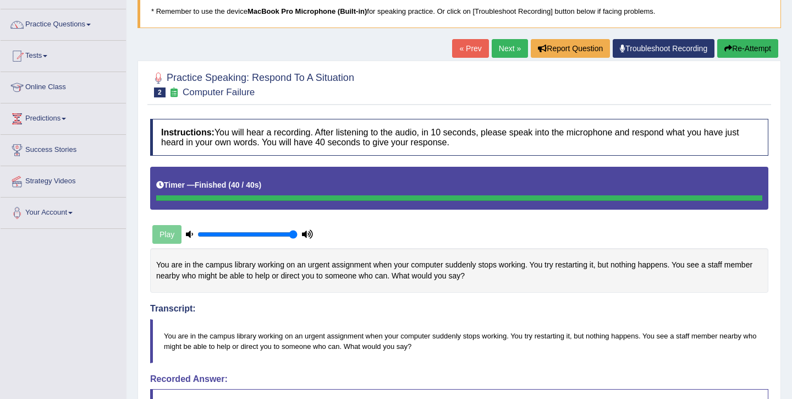
click at [506, 55] on link "Next »" at bounding box center [510, 48] width 36 height 19
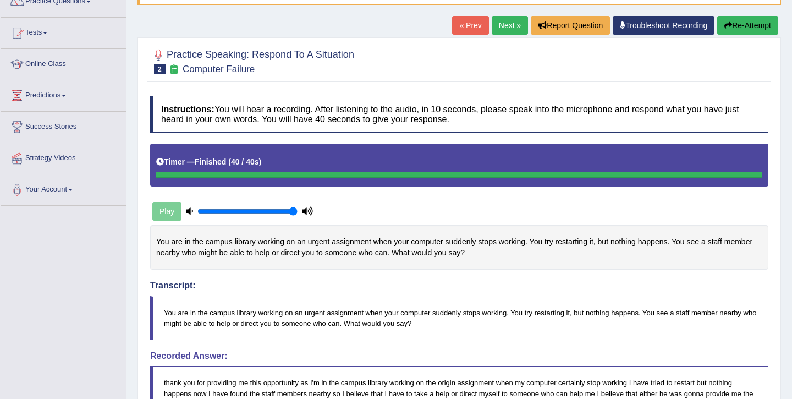
scroll to position [121, 0]
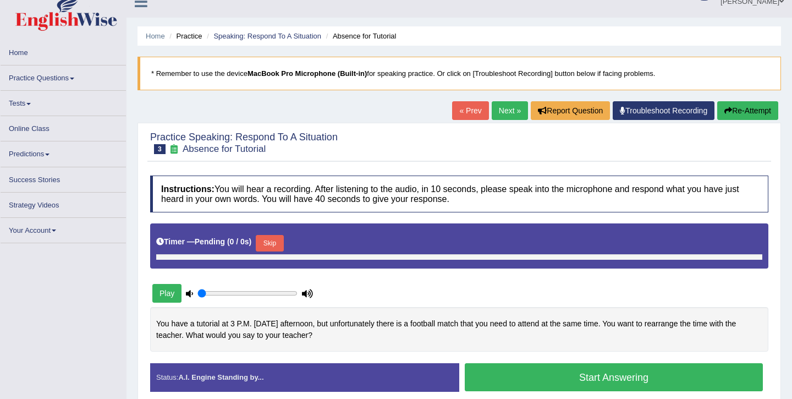
type input "1"
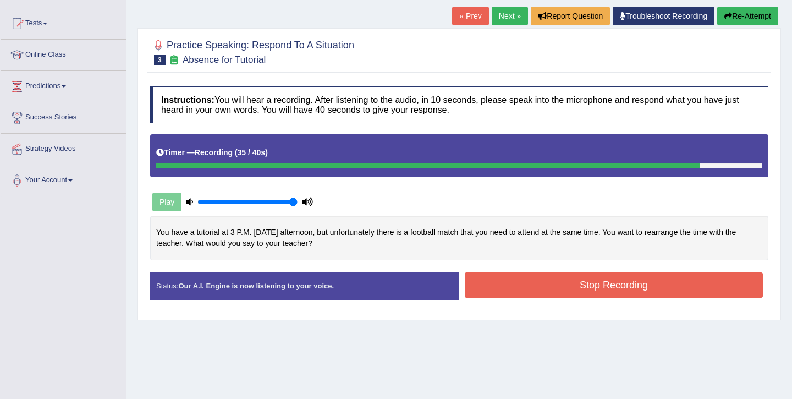
scroll to position [109, 0]
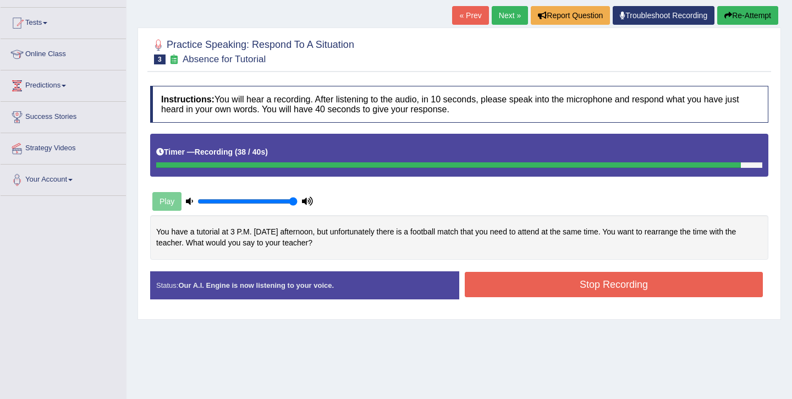
click at [619, 285] on button "Stop Recording" at bounding box center [614, 284] width 298 height 25
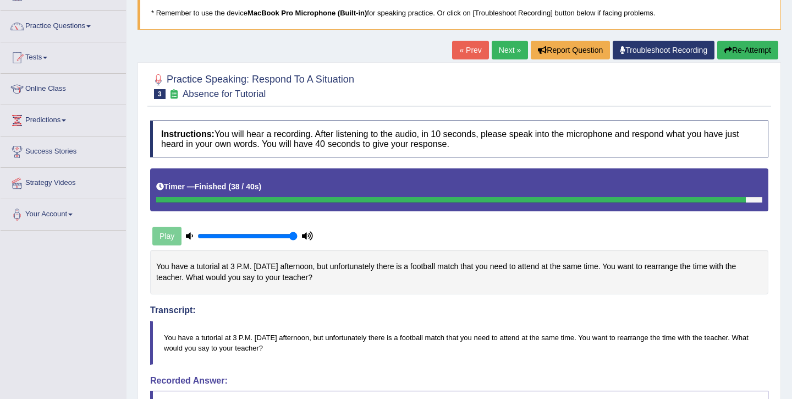
scroll to position [42, 0]
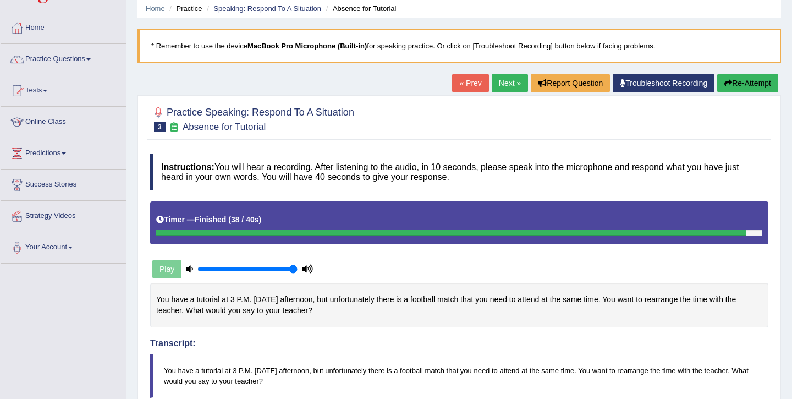
click at [506, 79] on link "Next »" at bounding box center [510, 83] width 36 height 19
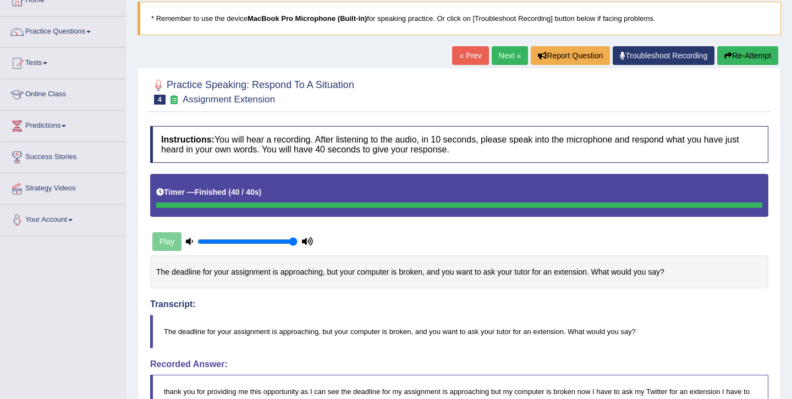
scroll to position [69, 0]
click at [495, 66] on div "« Prev Next » Report Question Troubleshoot Recording Re-Attempt" at bounding box center [616, 57] width 329 height 21
click at [501, 56] on link "Next »" at bounding box center [510, 56] width 36 height 19
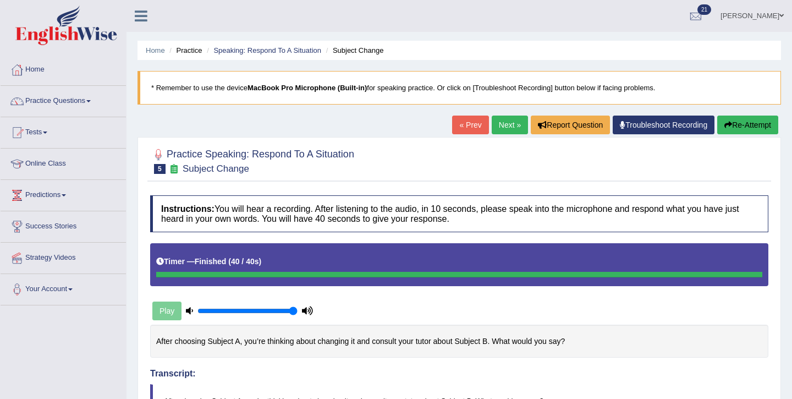
click at [494, 130] on link "Next »" at bounding box center [510, 125] width 36 height 19
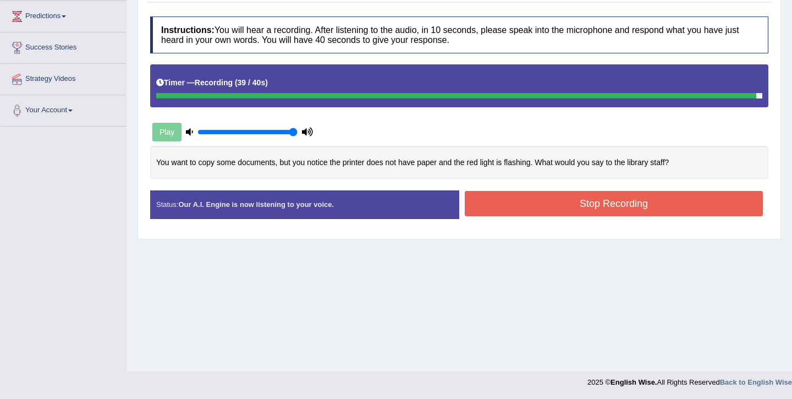
click at [551, 209] on button "Stop Recording" at bounding box center [614, 203] width 298 height 25
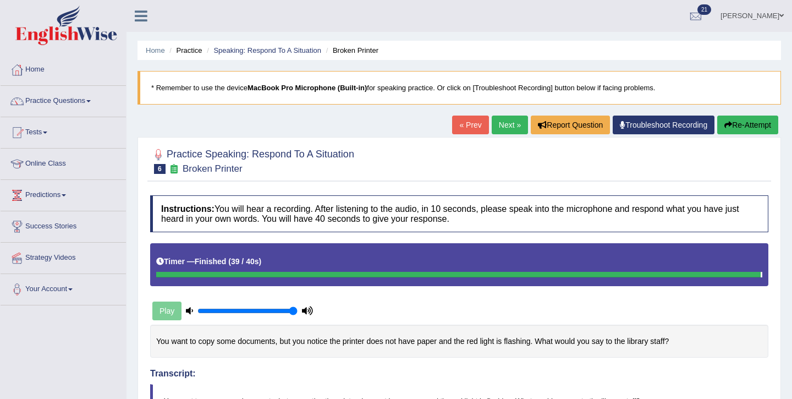
click at [503, 123] on link "Next »" at bounding box center [510, 125] width 36 height 19
click at [503, 129] on link "Next »" at bounding box center [510, 125] width 36 height 19
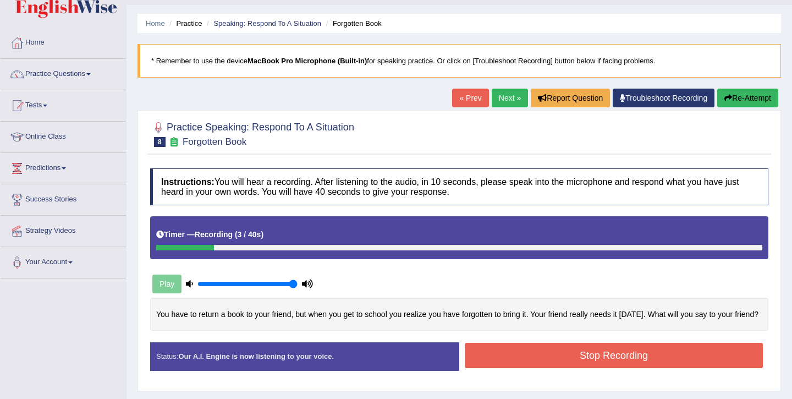
scroll to position [29, 0]
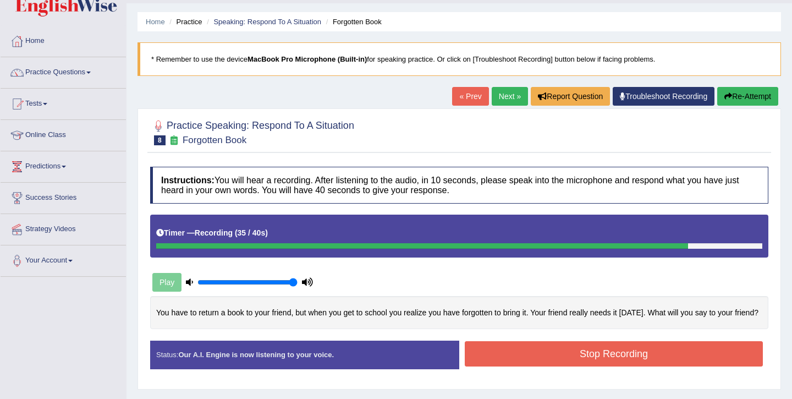
click at [535, 364] on button "Stop Recording" at bounding box center [614, 353] width 298 height 25
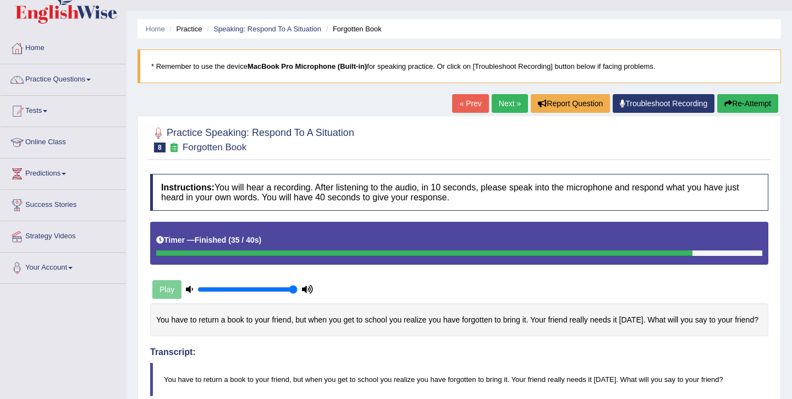
scroll to position [0, 0]
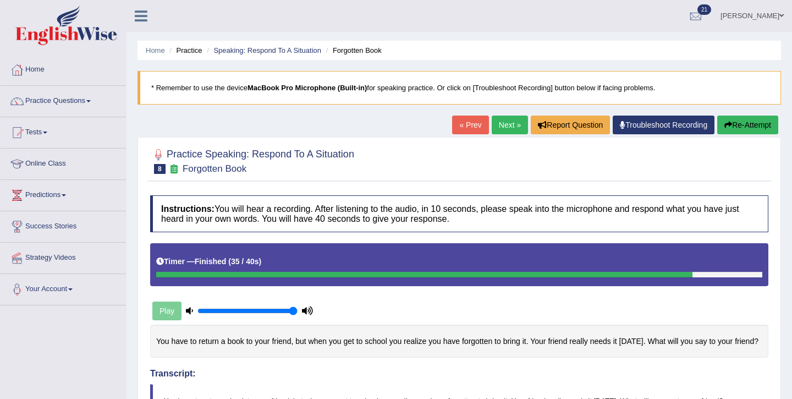
click at [502, 128] on link "Next »" at bounding box center [510, 125] width 36 height 19
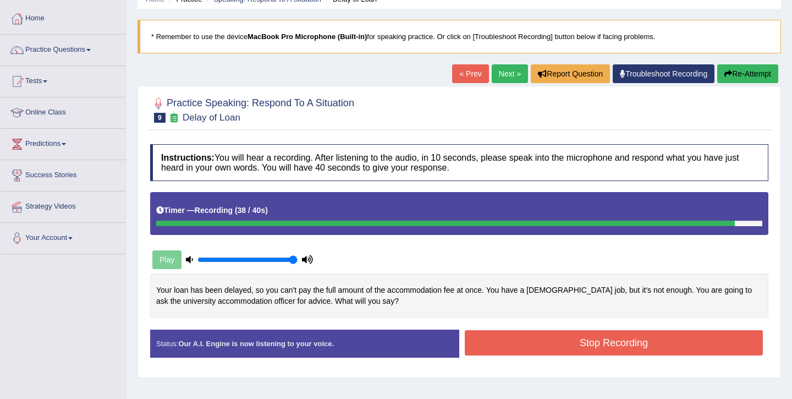
click at [549, 343] on button "Stop Recording" at bounding box center [614, 342] width 298 height 25
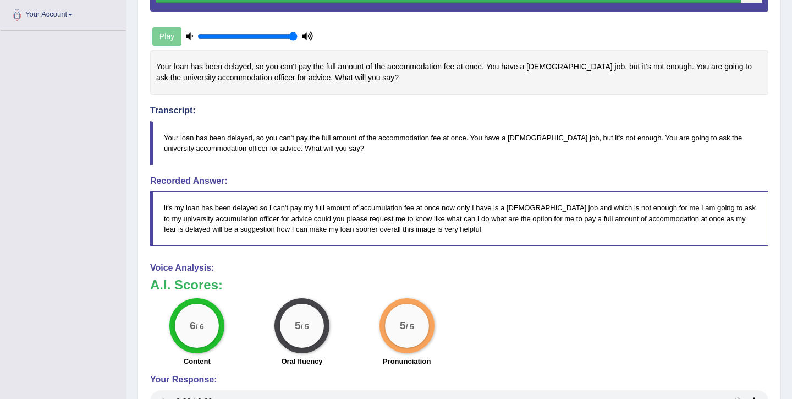
scroll to position [271, 0]
